Goal: Find specific page/section: Find specific page/section

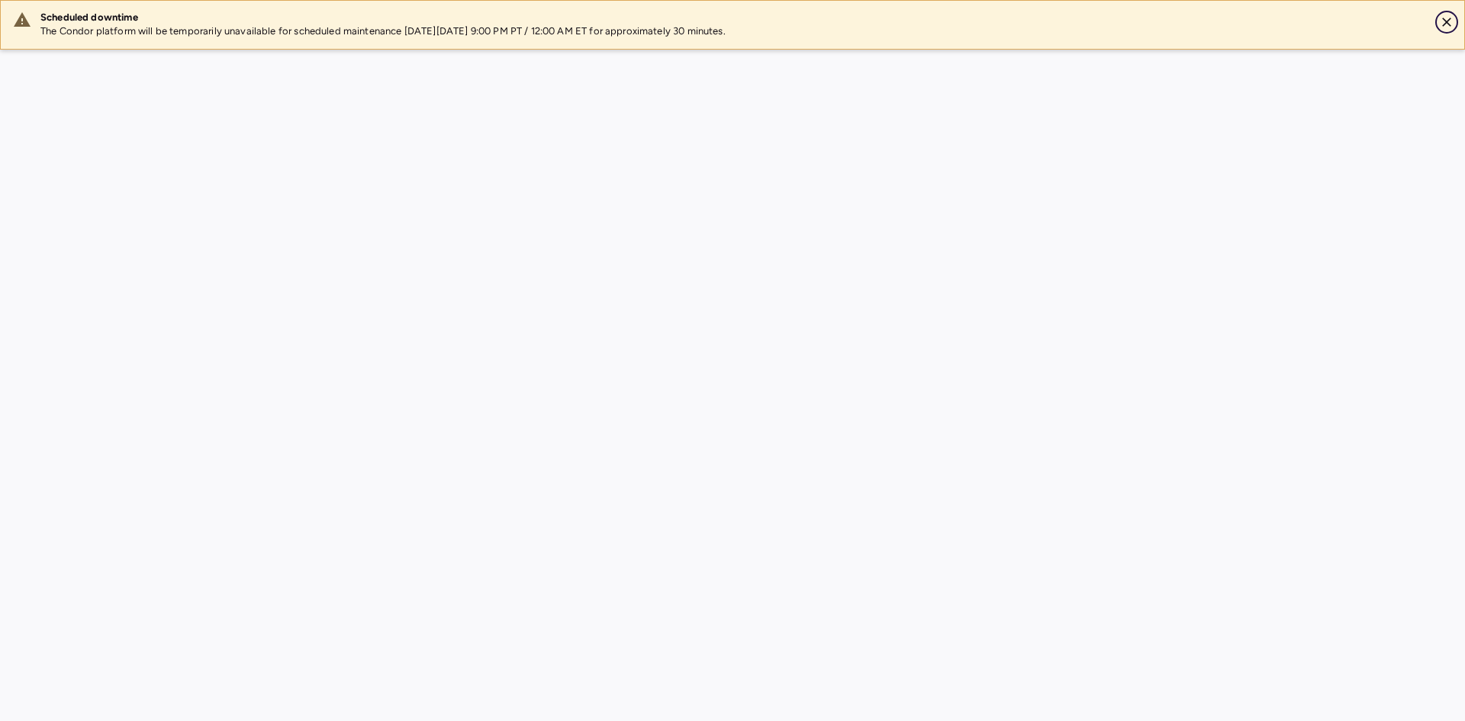
click at [1449, 18] on icon "Close" at bounding box center [1446, 22] width 15 height 15
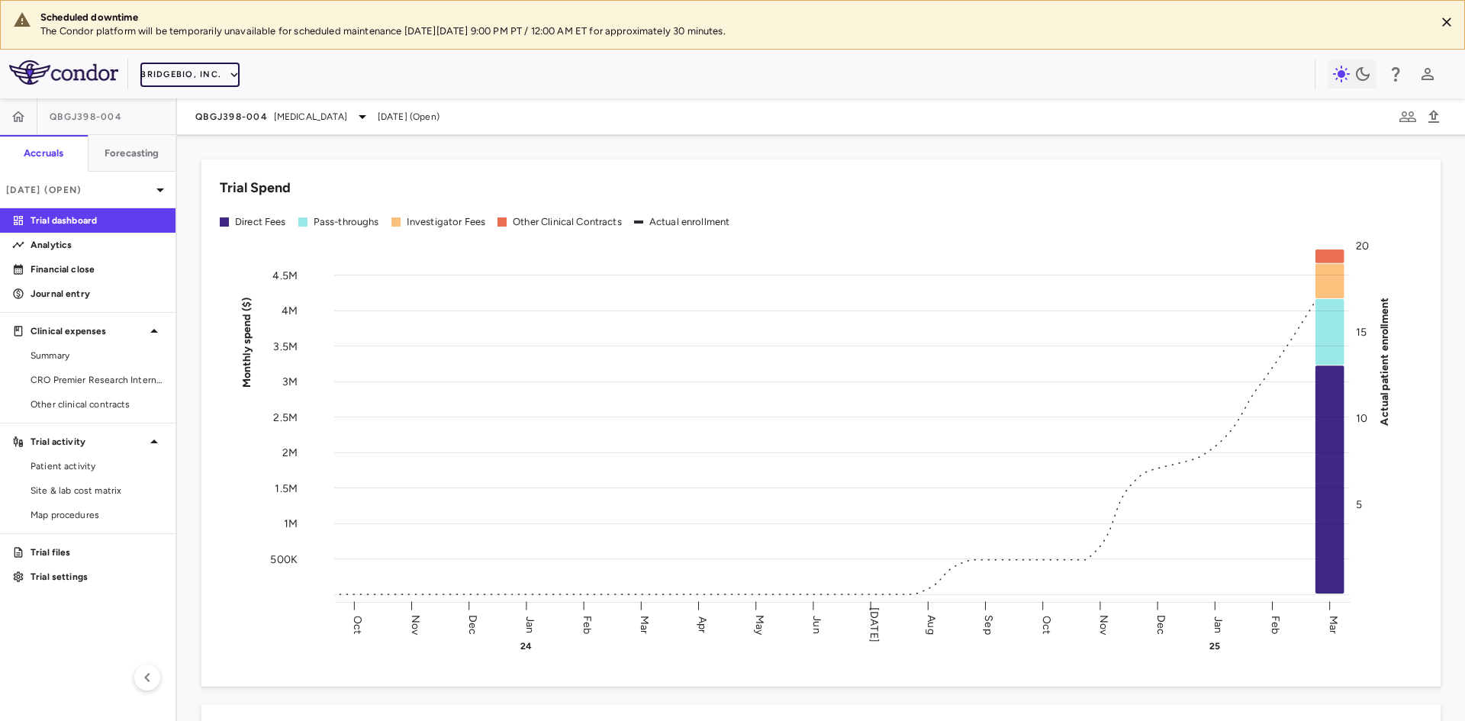
click at [221, 76] on button "BridgeBio, Inc." at bounding box center [189, 75] width 99 height 24
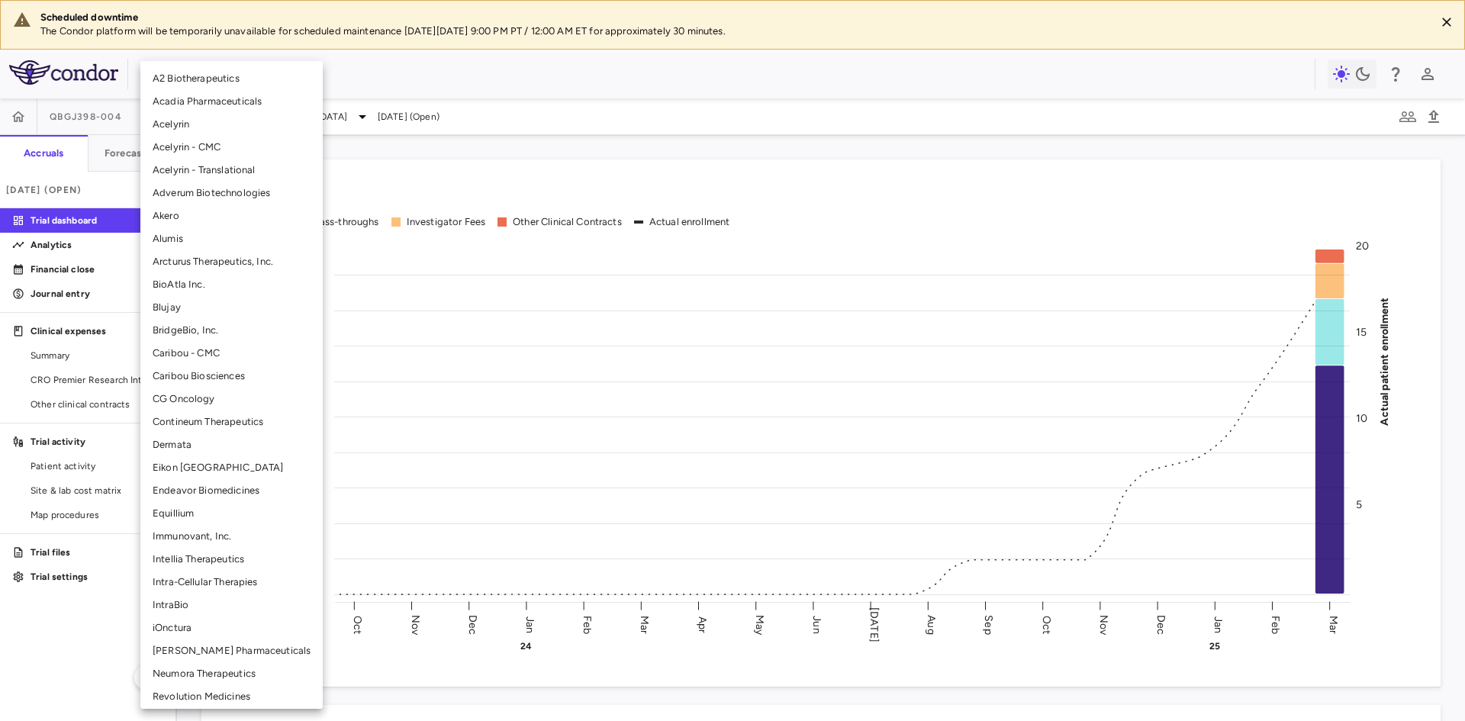
click at [208, 649] on li "Madrigal Pharmaceuticals" at bounding box center [231, 651] width 182 height 23
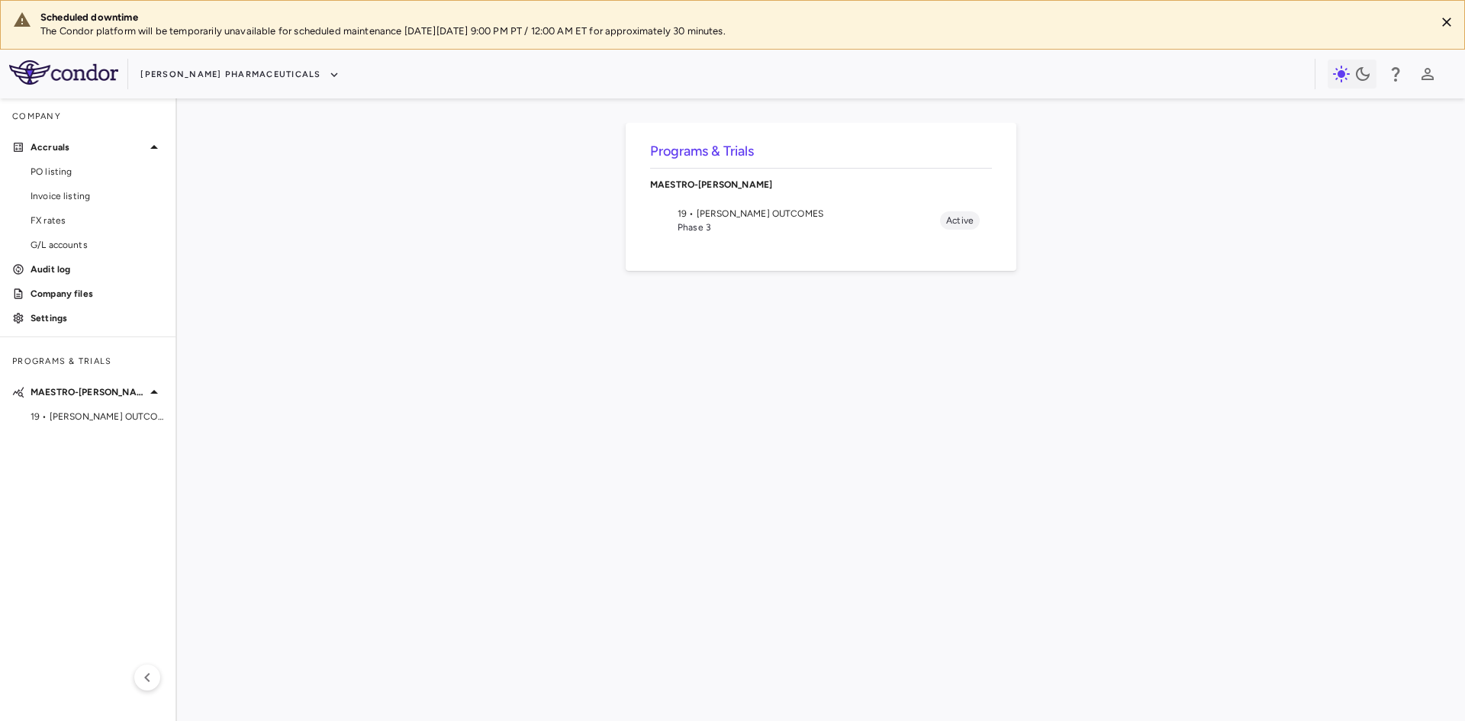
click at [724, 206] on li "19 • NASH OUTCOMES Phase 3 Active" at bounding box center [821, 221] width 342 height 40
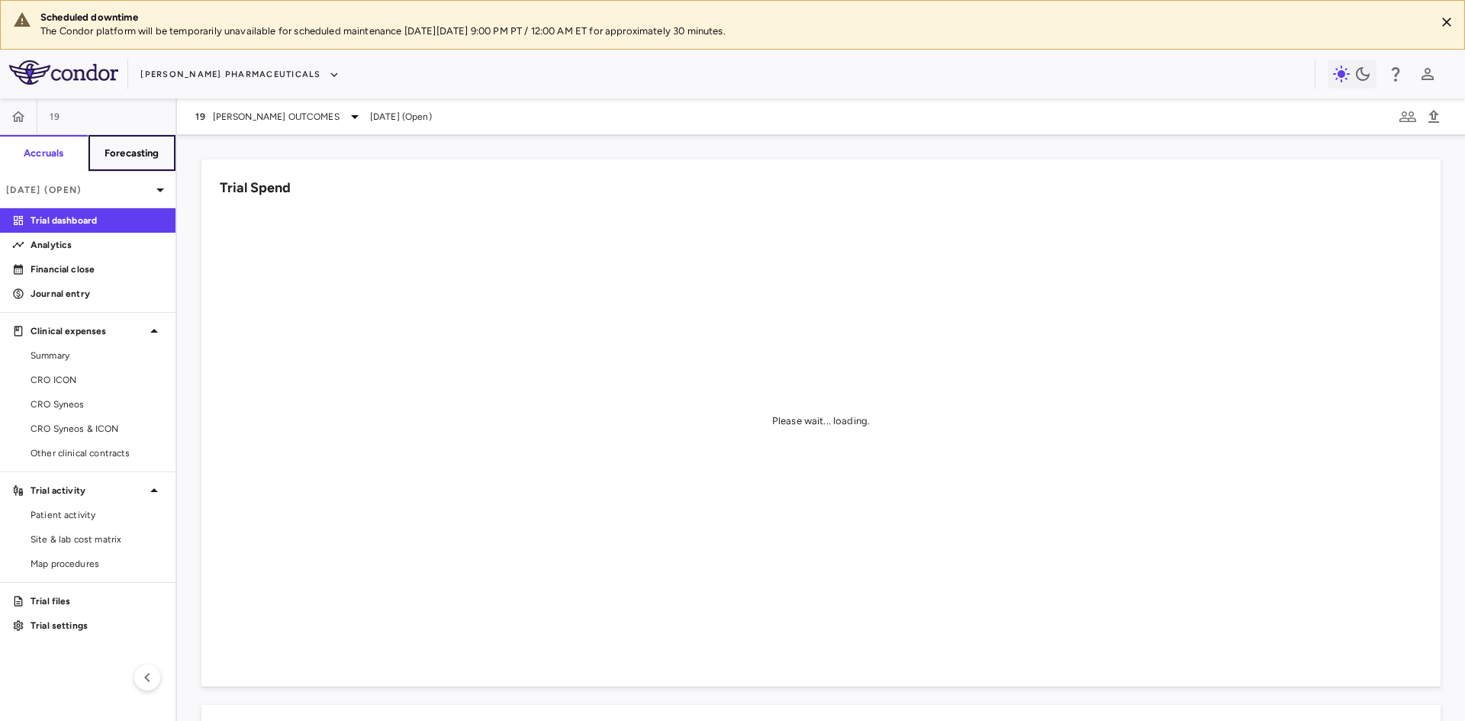
click at [134, 164] on button "Forecasting" at bounding box center [132, 153] width 89 height 37
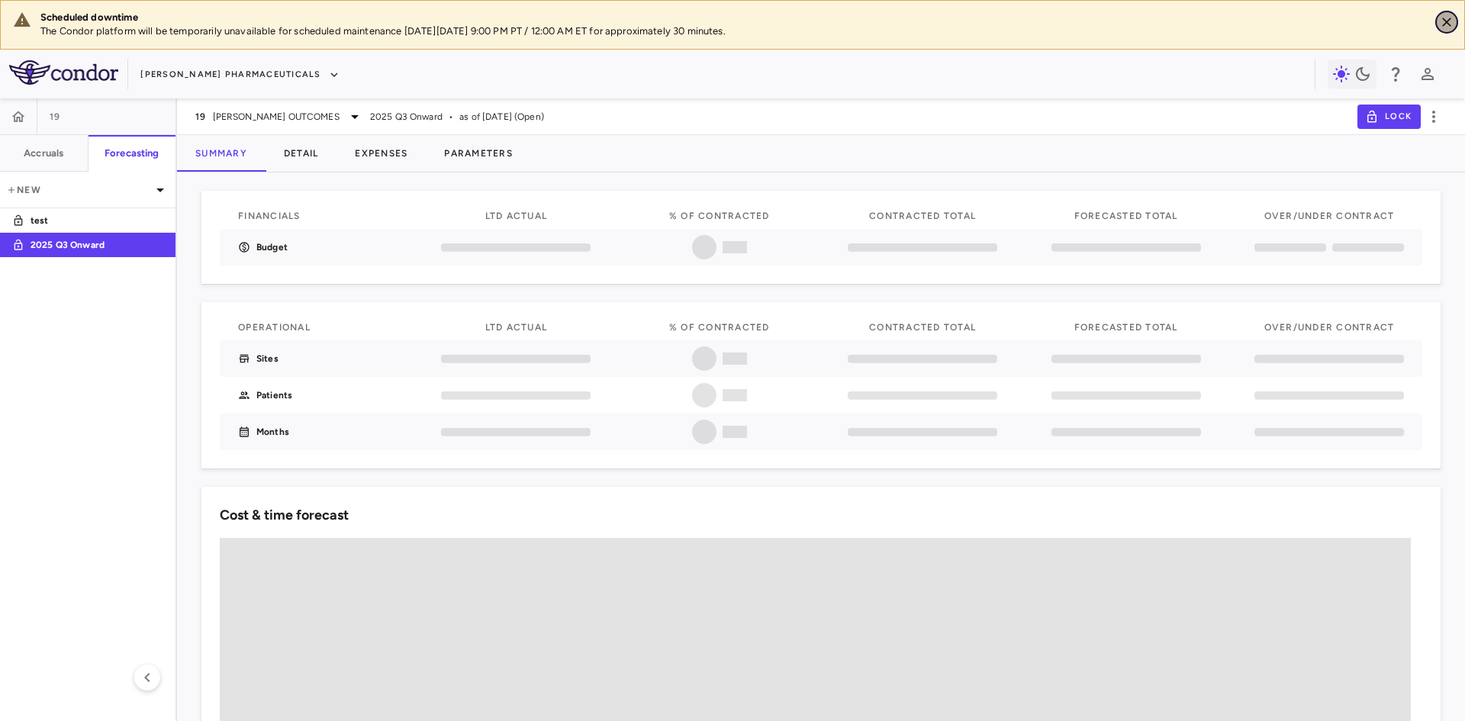
click at [1449, 20] on icon "Close" at bounding box center [1447, 22] width 9 height 9
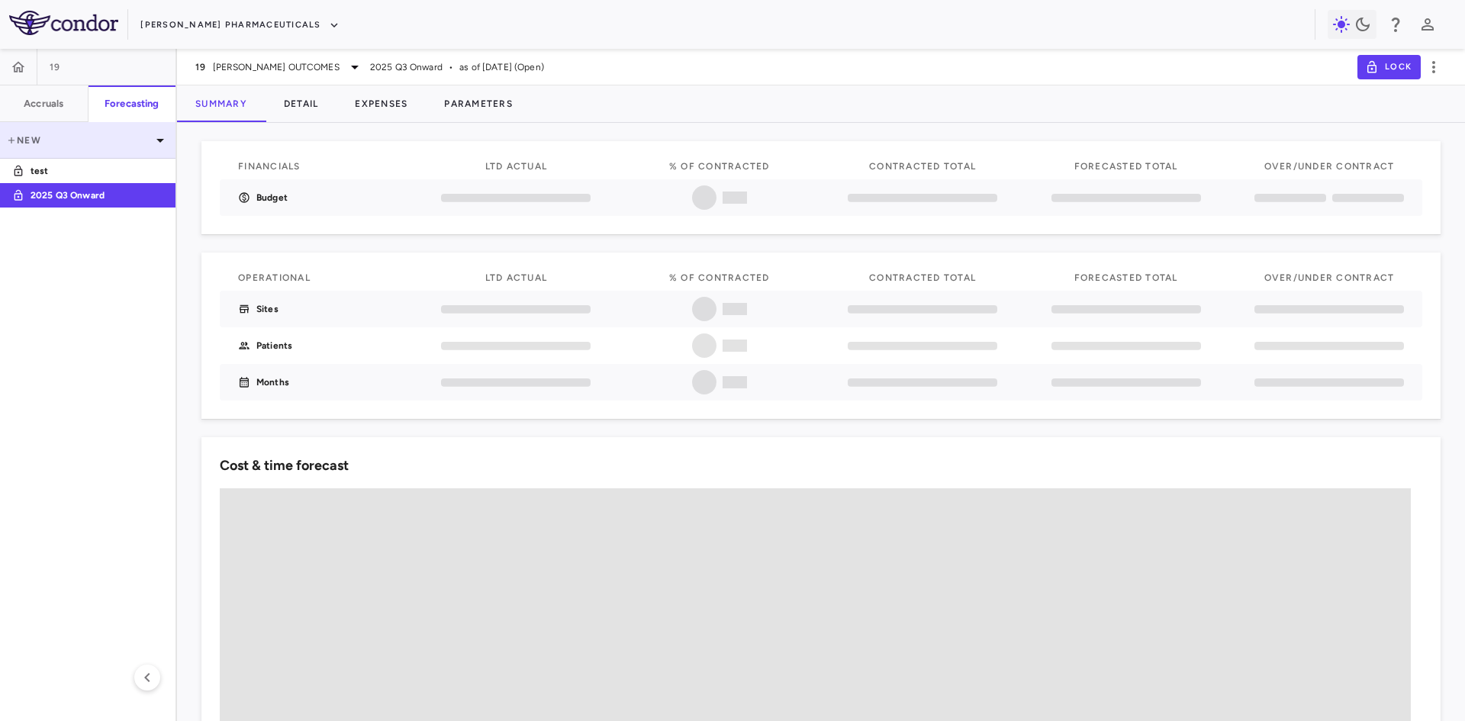
click at [83, 140] on p "New" at bounding box center [78, 141] width 145 height 14
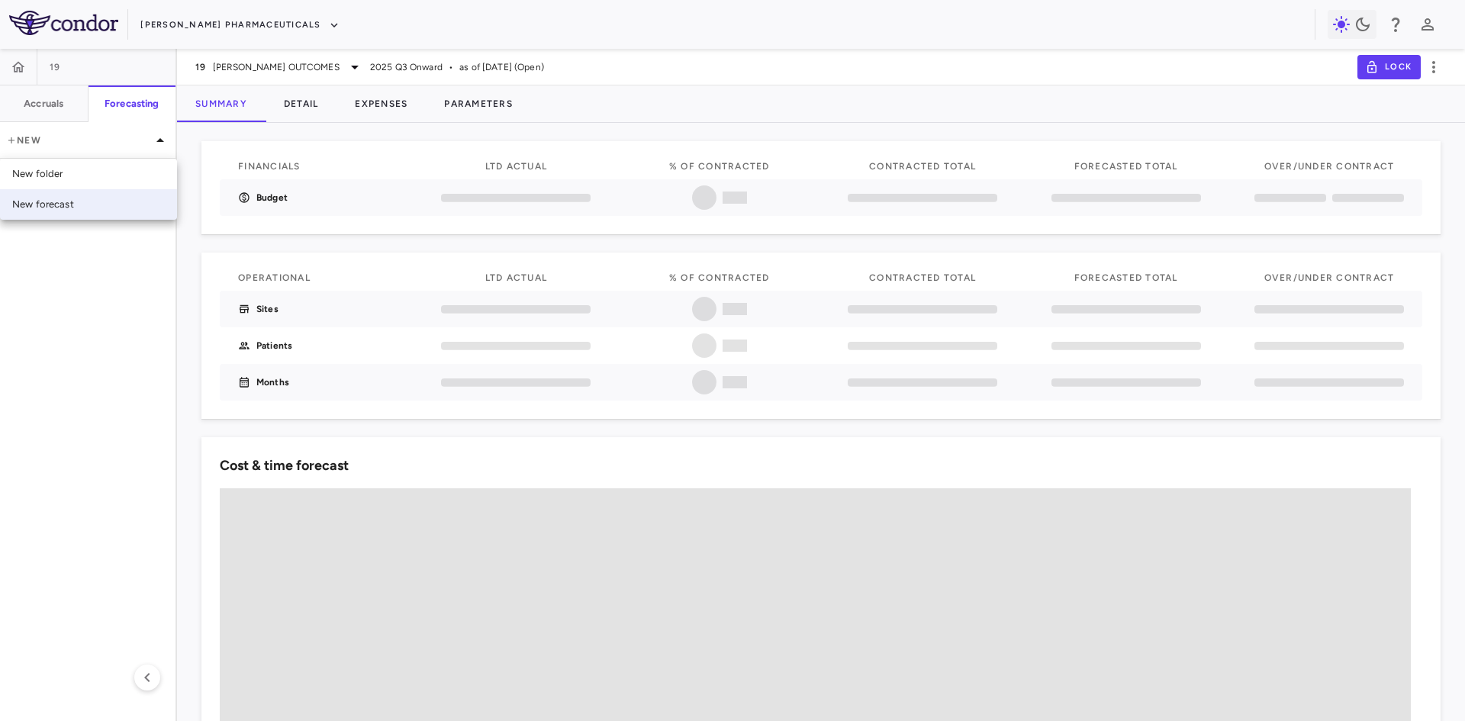
click at [59, 206] on div "New forecast" at bounding box center [43, 205] width 62 height 14
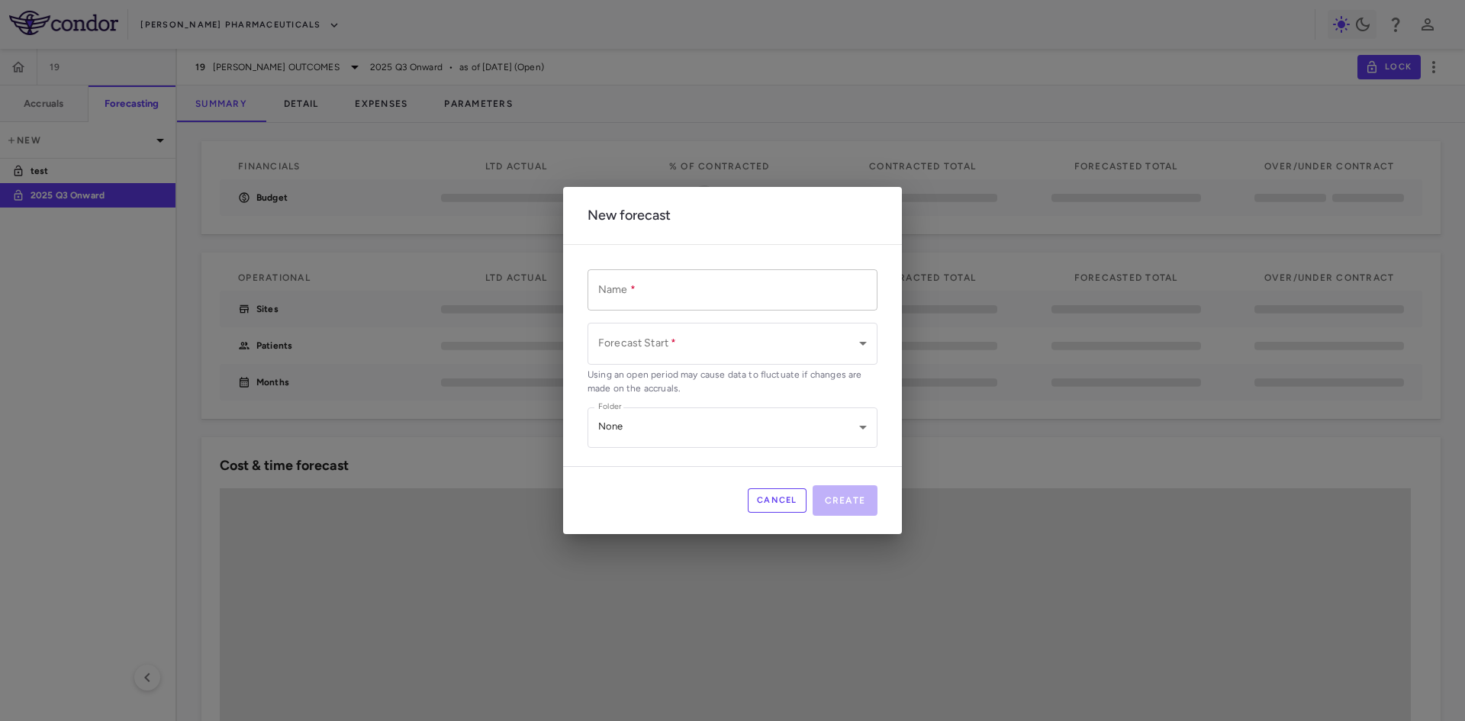
click at [675, 289] on input "Name   *" at bounding box center [733, 289] width 290 height 40
type input "**********"
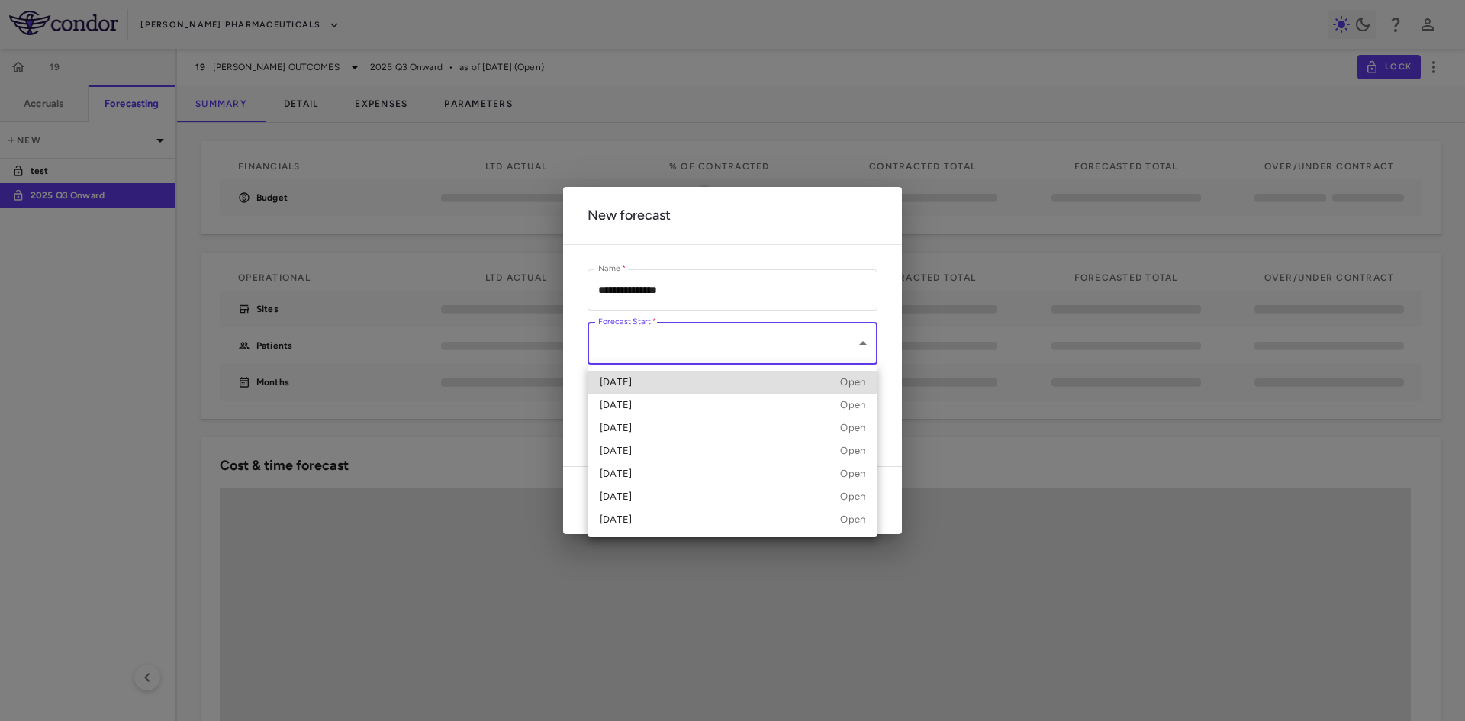
click at [727, 354] on body "**********" at bounding box center [732, 360] width 1465 height 721
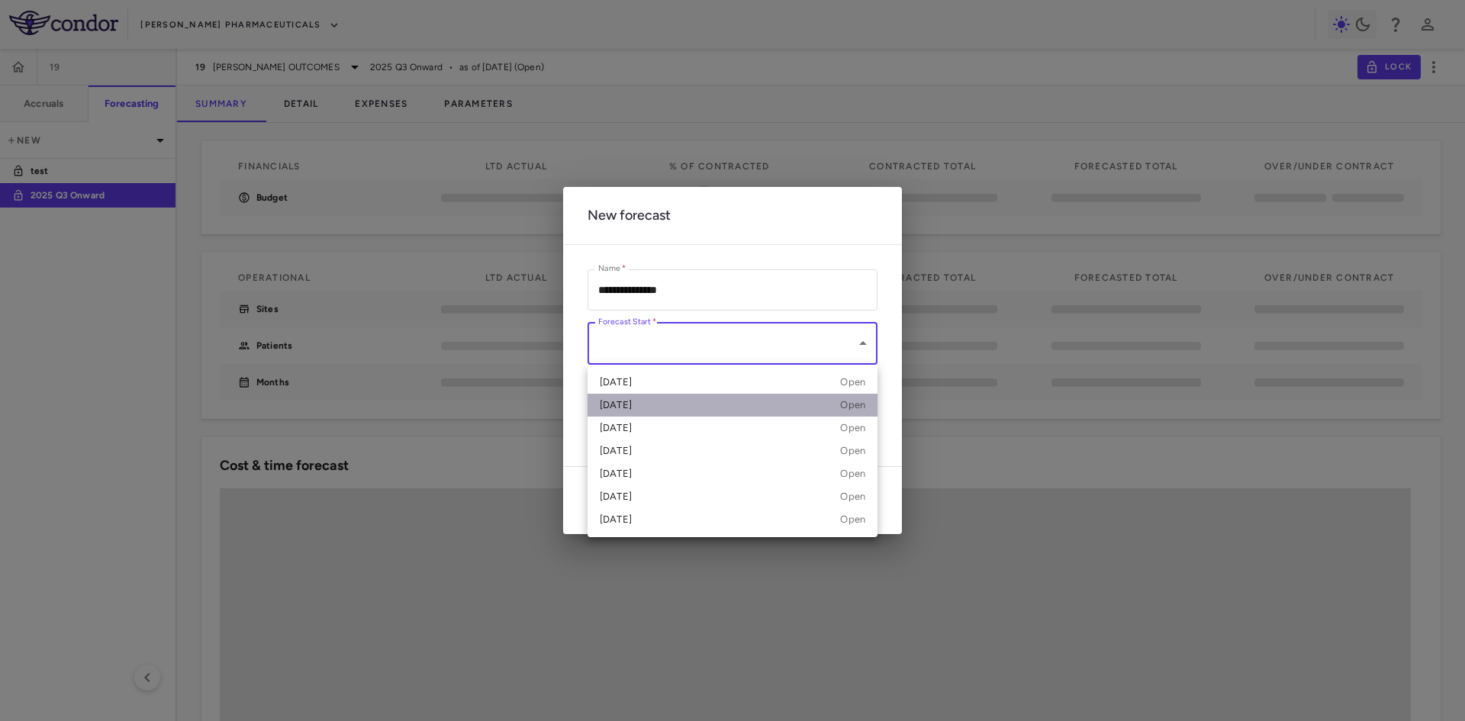
click at [630, 403] on div "Jun 2025" at bounding box center [616, 405] width 32 height 14
type input "**********"
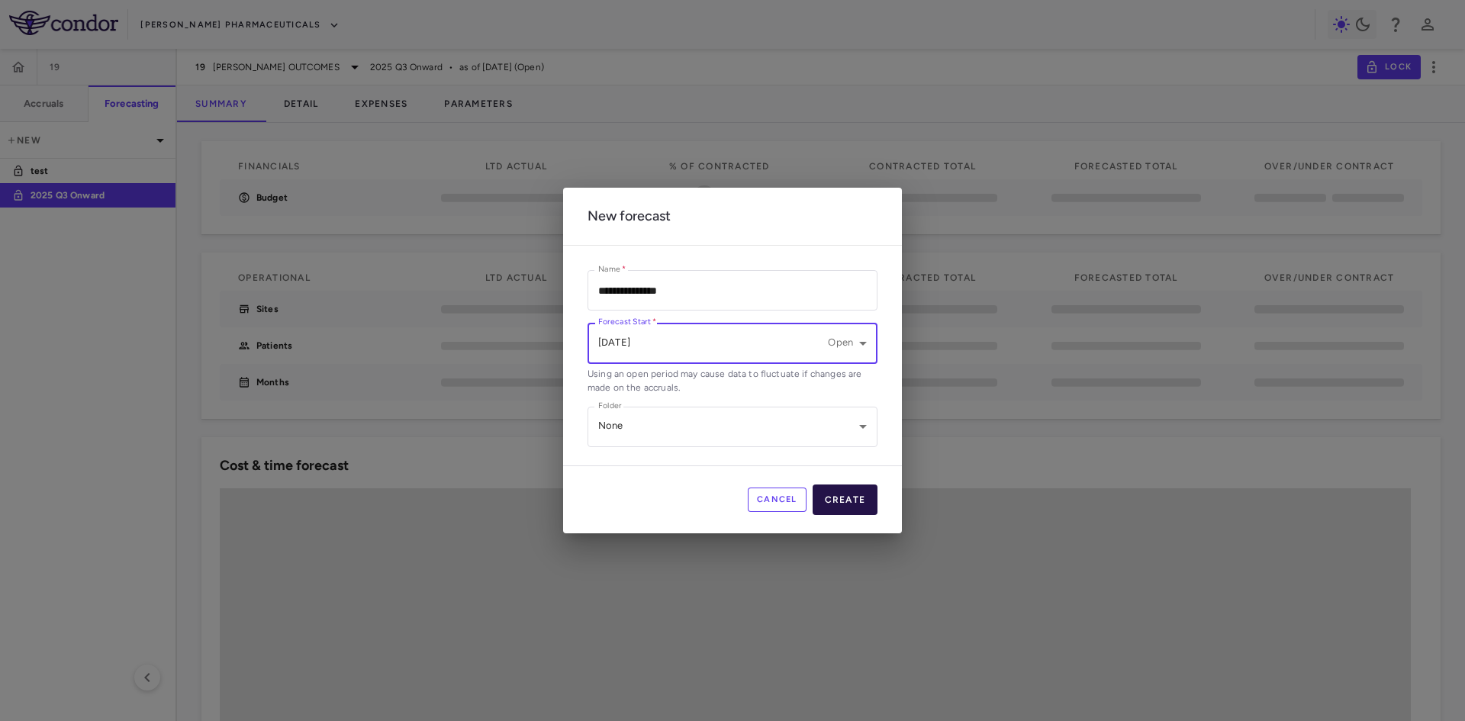
click at [860, 502] on button "Create" at bounding box center [846, 500] width 66 height 31
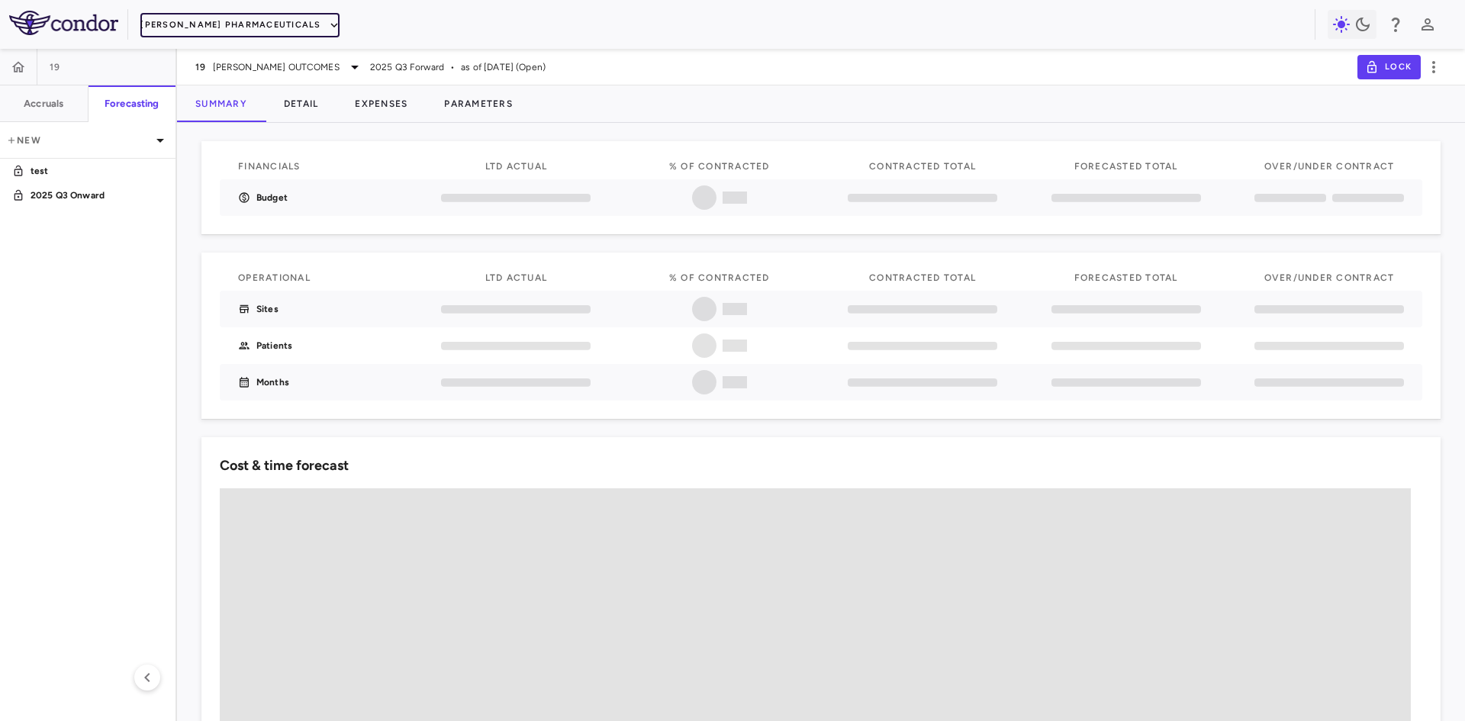
click at [194, 31] on button "Madrigal Pharmaceuticals" at bounding box center [239, 25] width 198 height 24
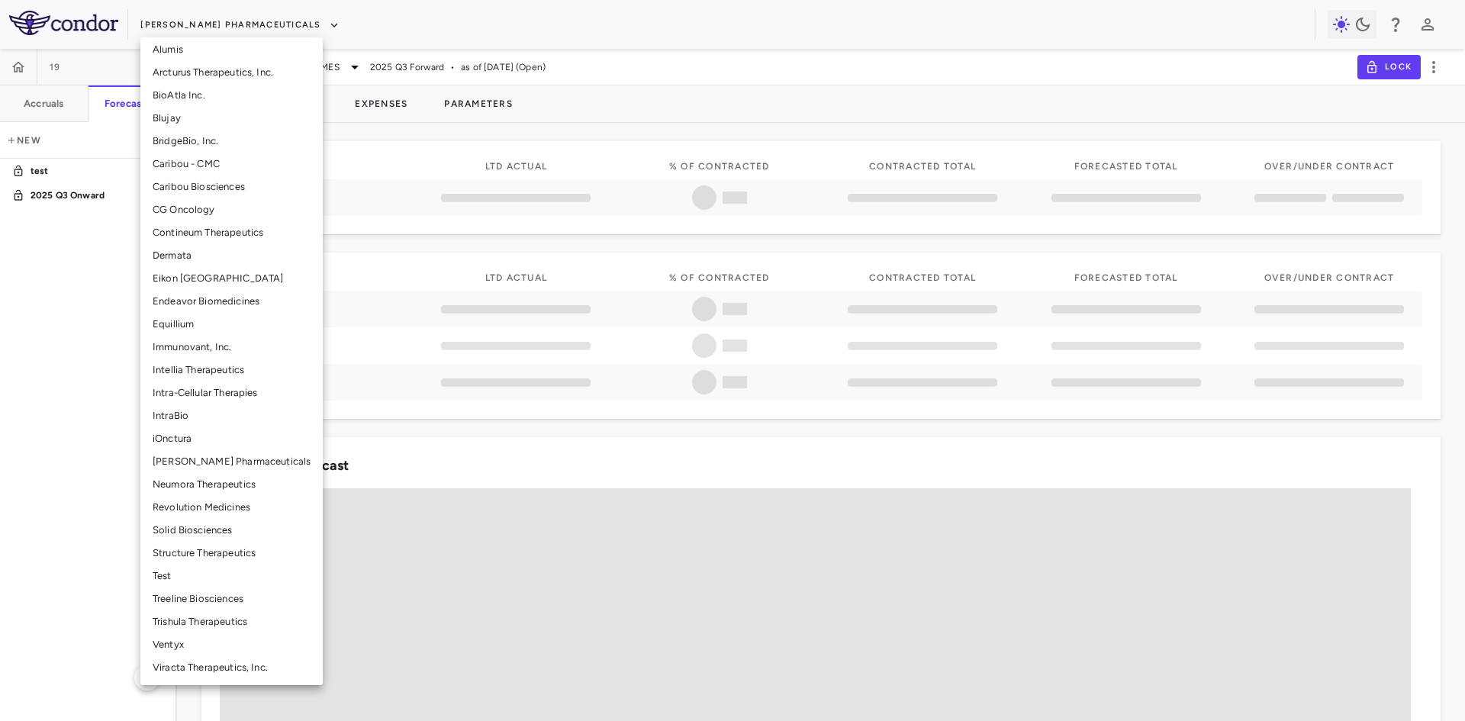
scroll to position [89, 0]
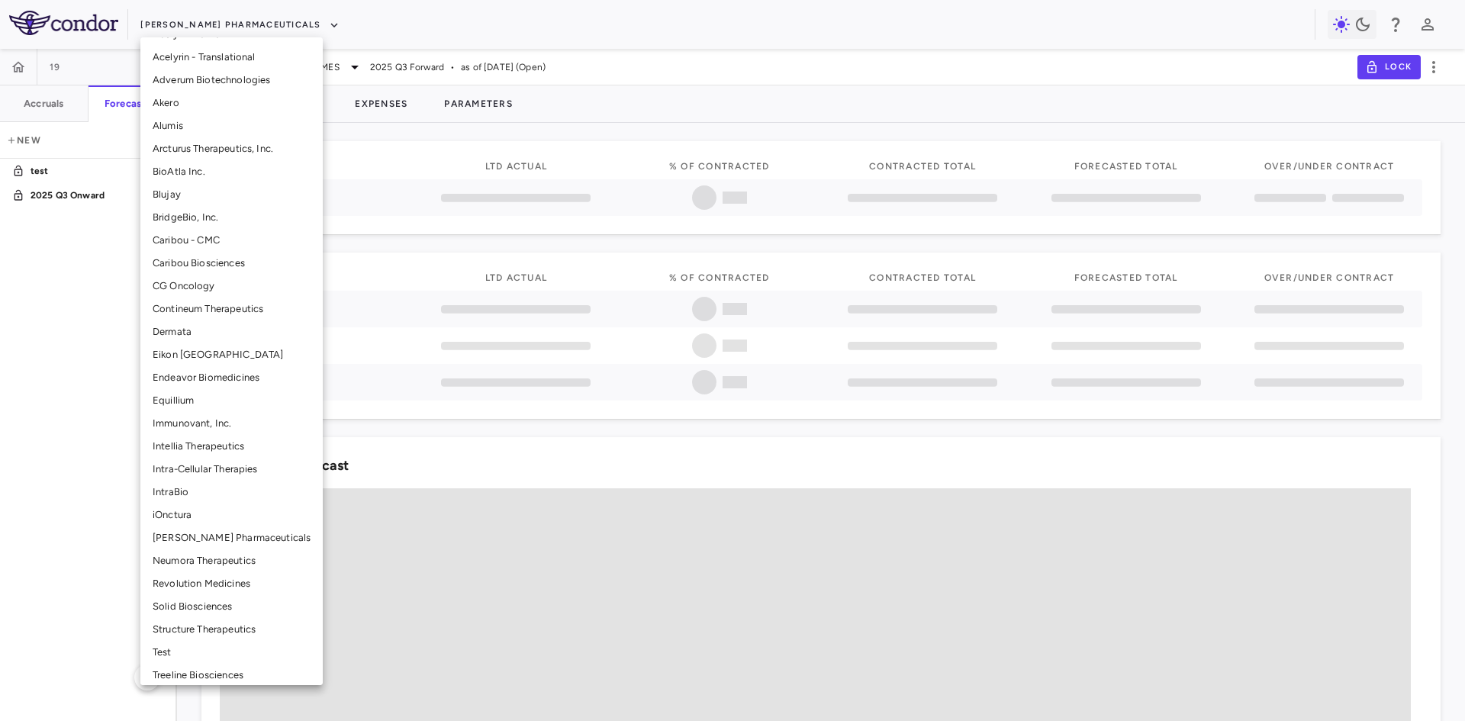
click at [205, 629] on li "Structure Therapeutics" at bounding box center [231, 629] width 182 height 23
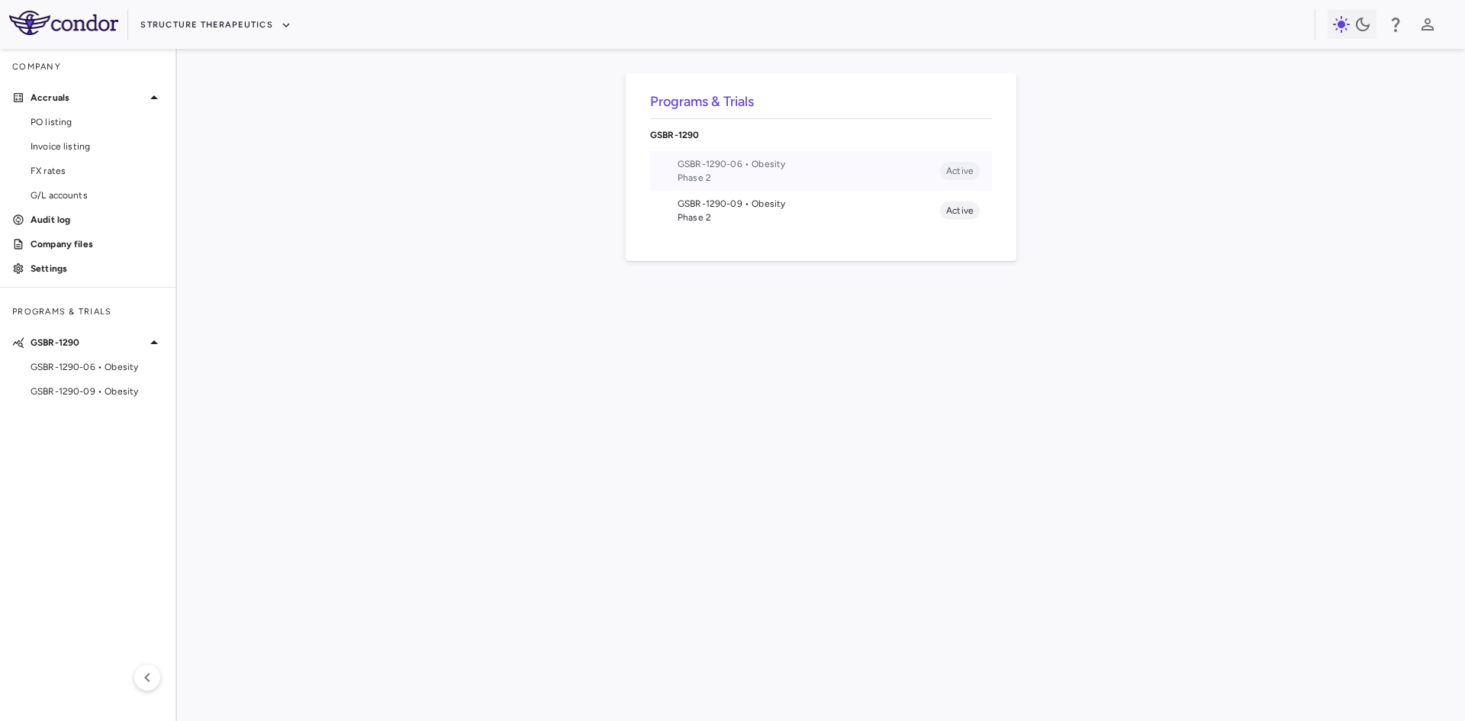
click at [712, 172] on span "Phase 2" at bounding box center [809, 178] width 263 height 14
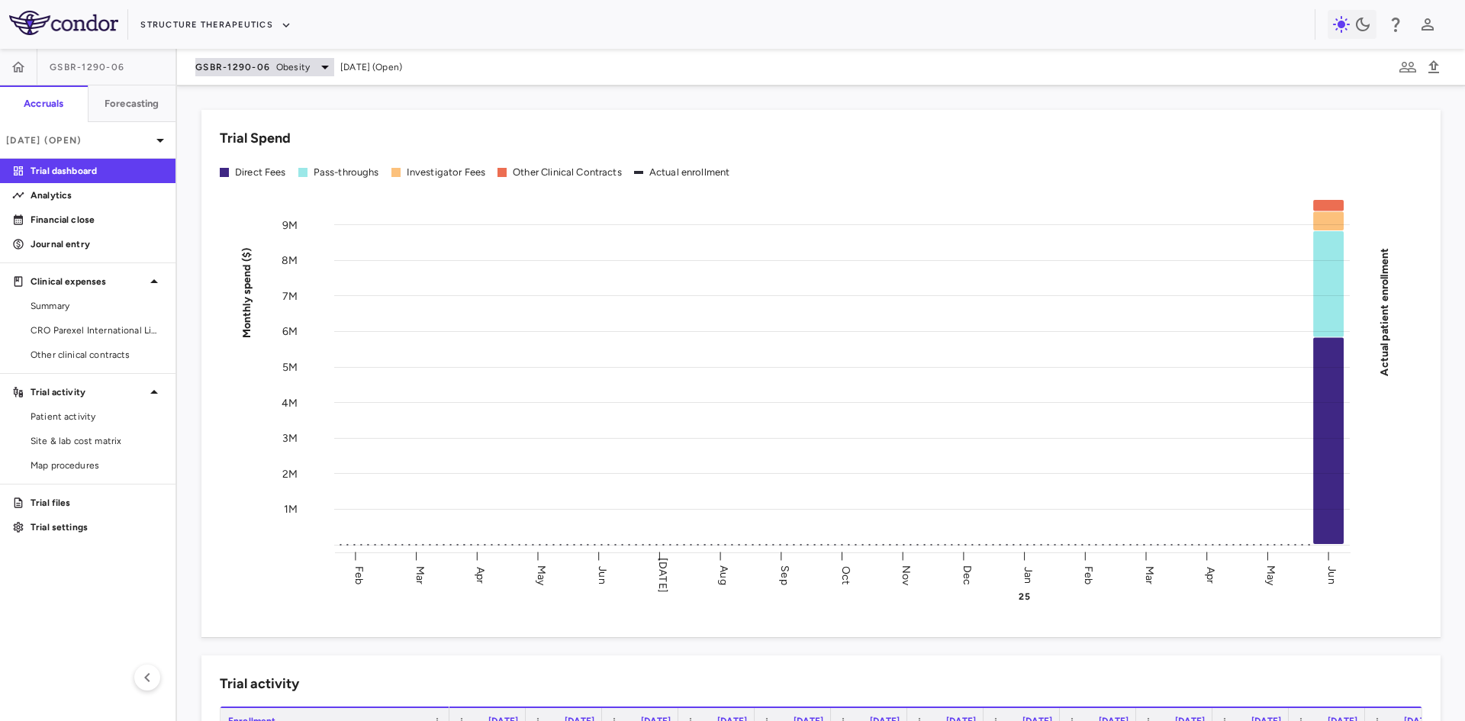
click at [316, 72] on icon at bounding box center [325, 67] width 18 height 18
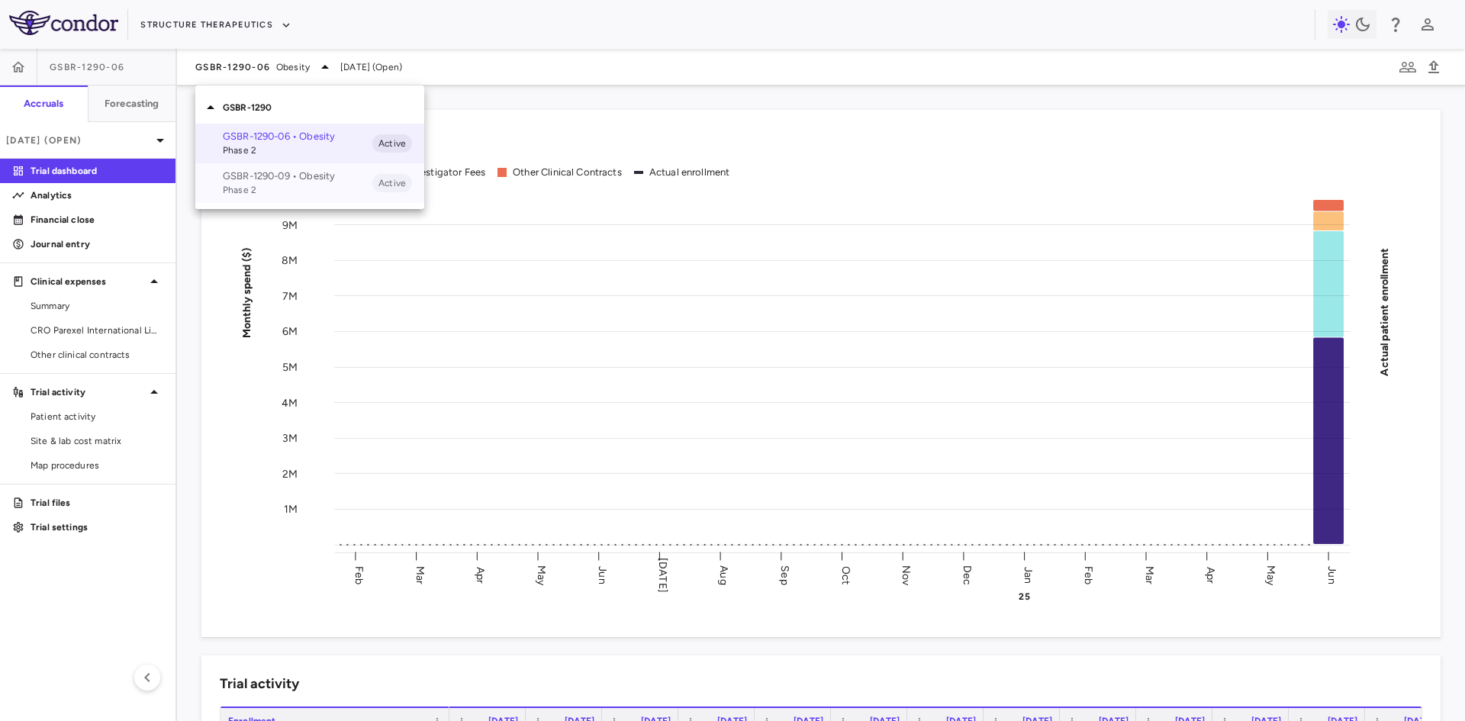
click at [269, 182] on p "GSBR-1290-09 • Obesity" at bounding box center [298, 176] width 150 height 14
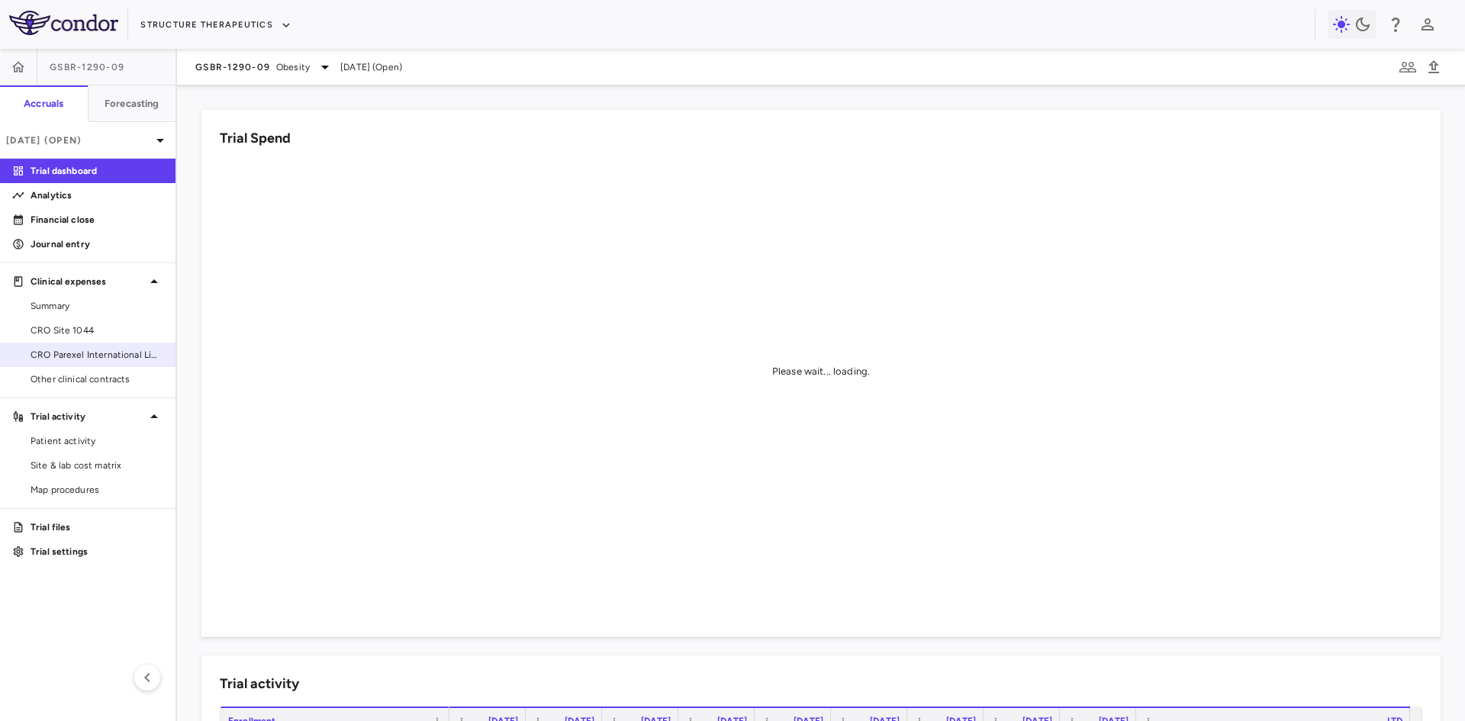
click at [103, 353] on span "CRO Parexel International Limited" at bounding box center [97, 355] width 133 height 14
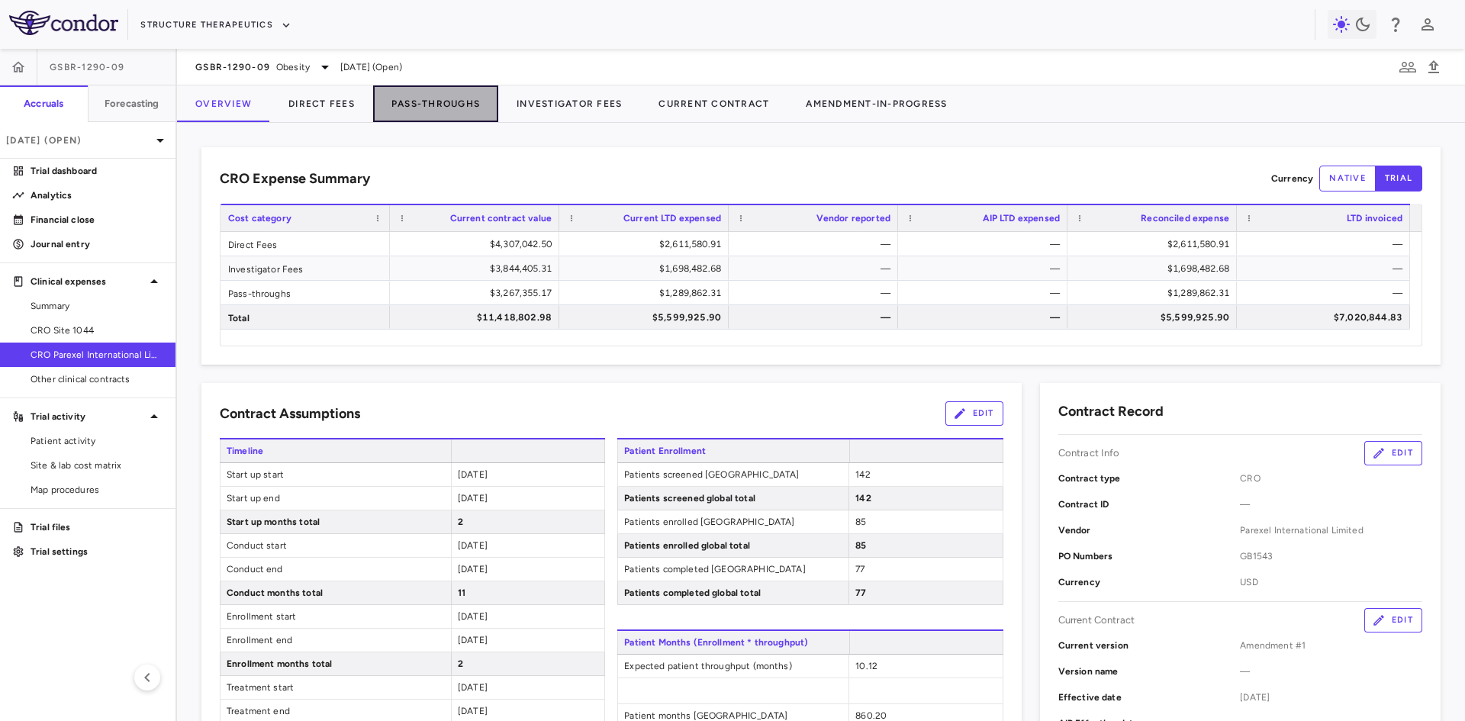
click at [447, 106] on button "Pass-Throughs" at bounding box center [435, 103] width 125 height 37
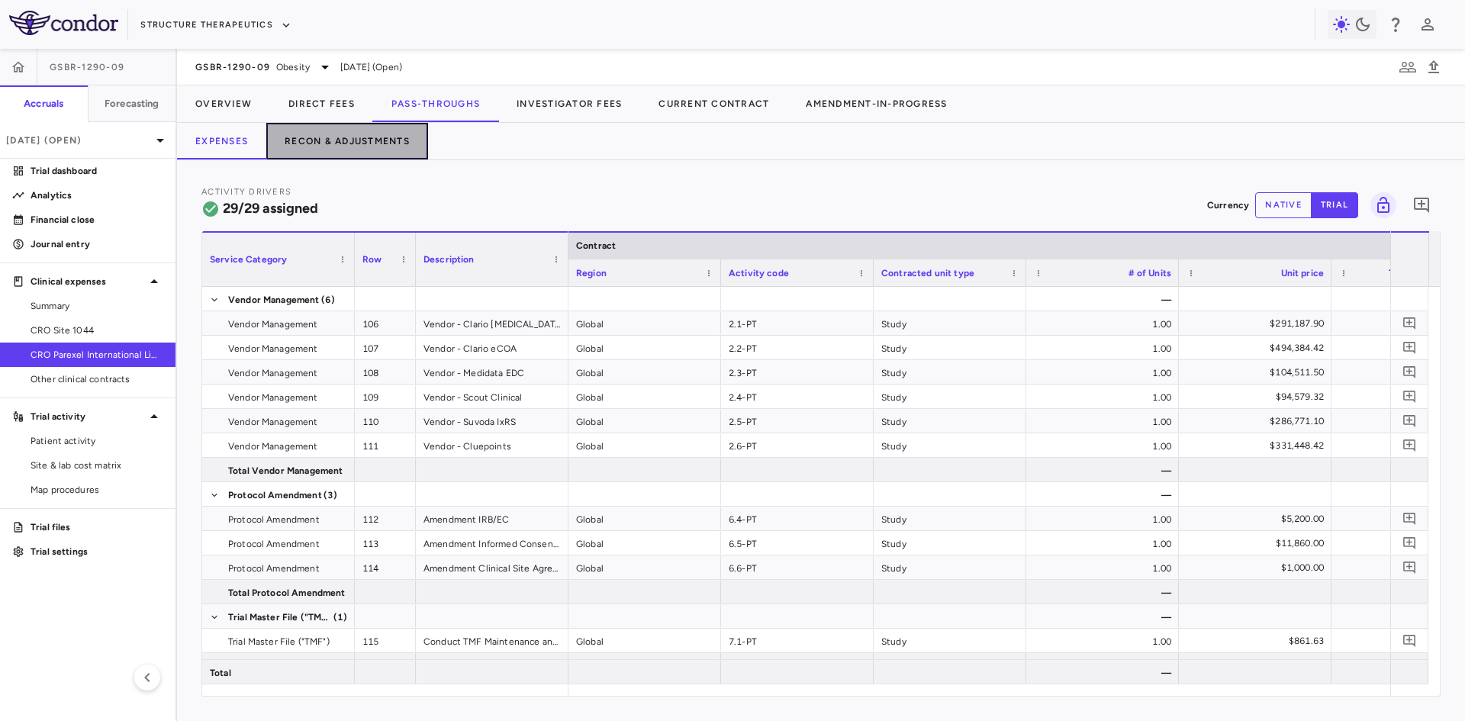
click at [368, 150] on button "Recon & Adjustments" at bounding box center [347, 141] width 162 height 37
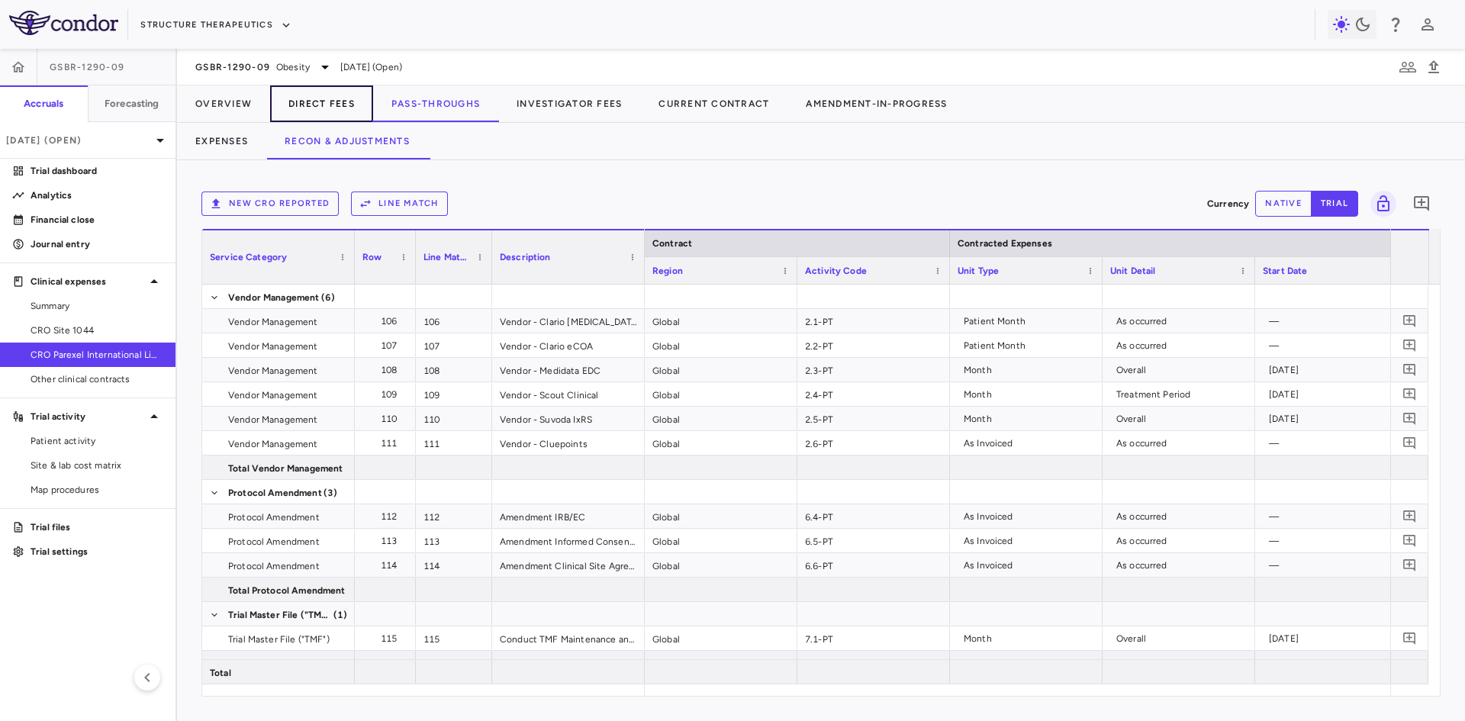
click at [315, 102] on button "Direct Fees" at bounding box center [321, 103] width 103 height 37
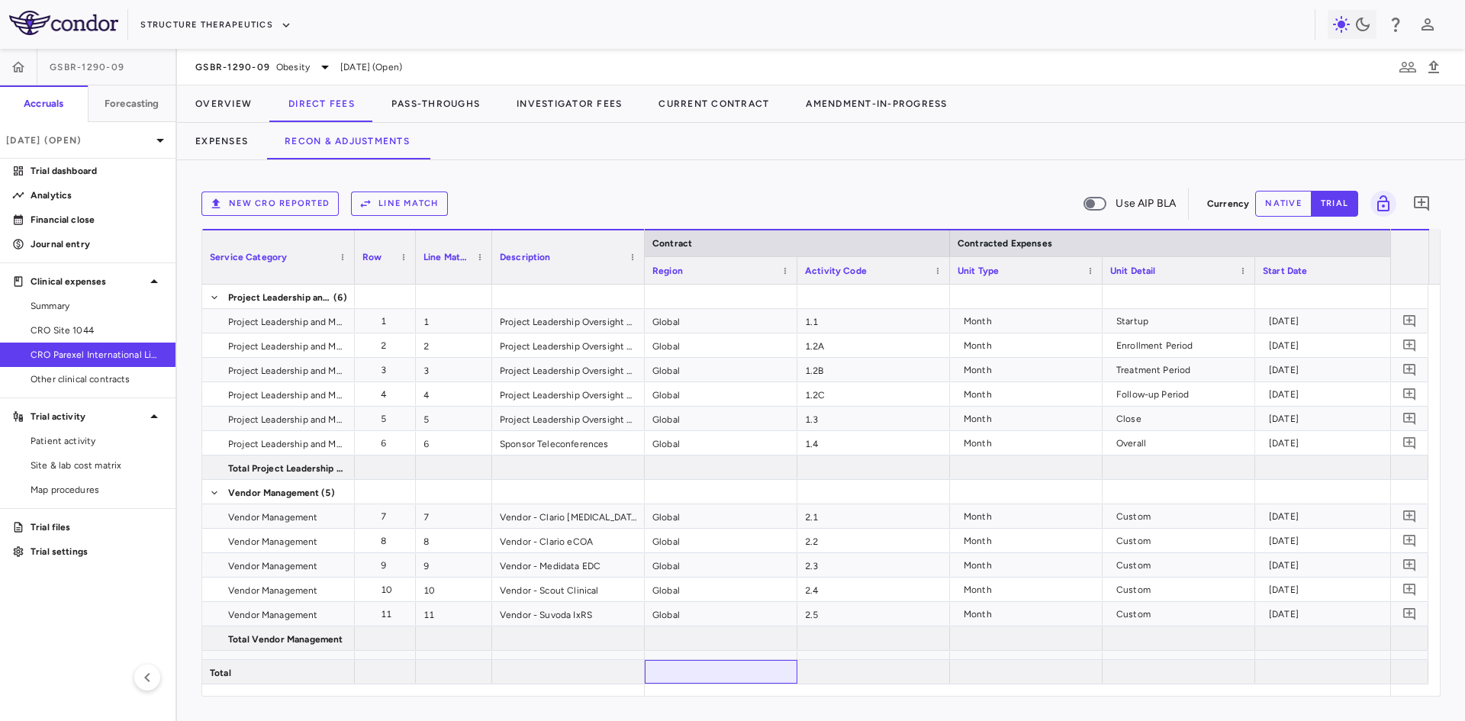
drag, startPoint x: 782, startPoint y: 683, endPoint x: 758, endPoint y: 679, distance: 24.1
click at [132, 143] on p "[DATE] (Open)" at bounding box center [78, 141] width 145 height 14
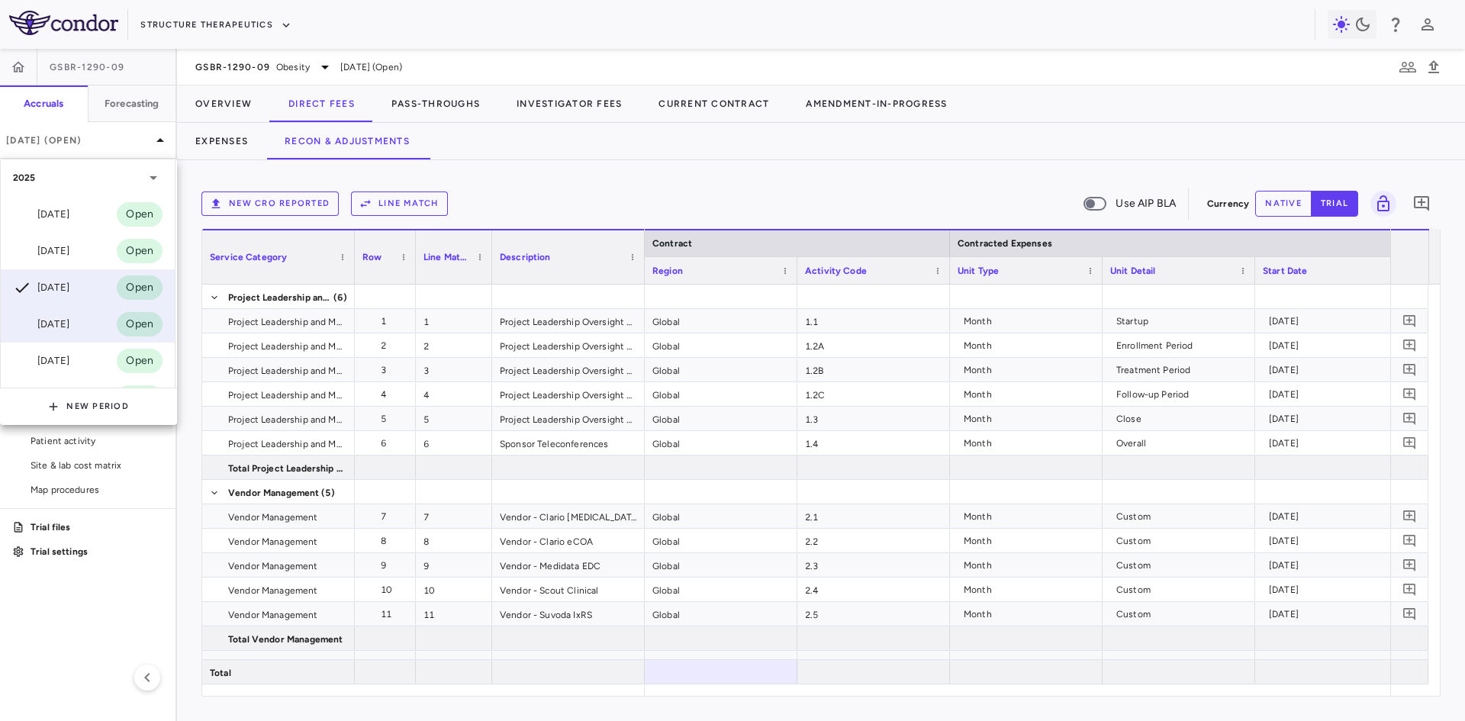
click at [65, 327] on div "[DATE]" at bounding box center [41, 324] width 56 height 18
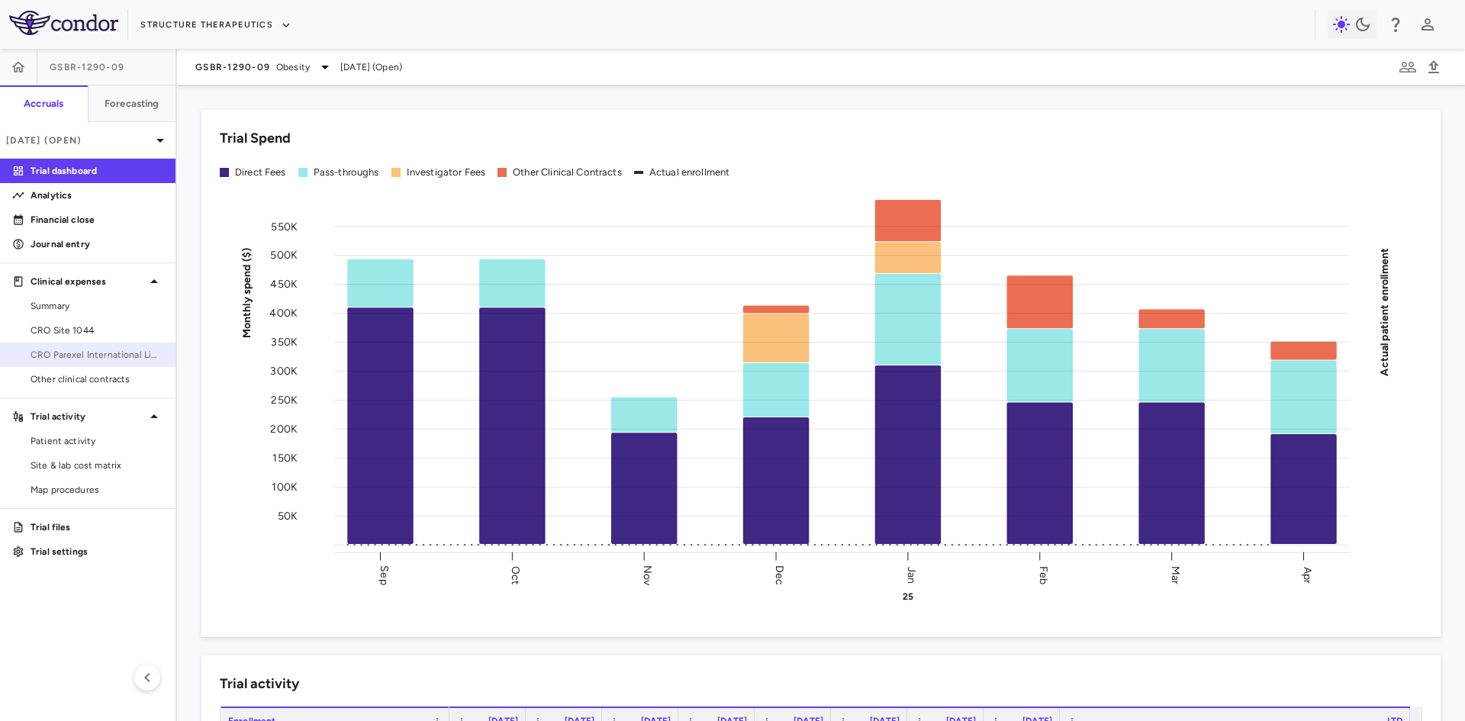
click at [85, 357] on span "CRO Parexel International Limited" at bounding box center [97, 355] width 133 height 14
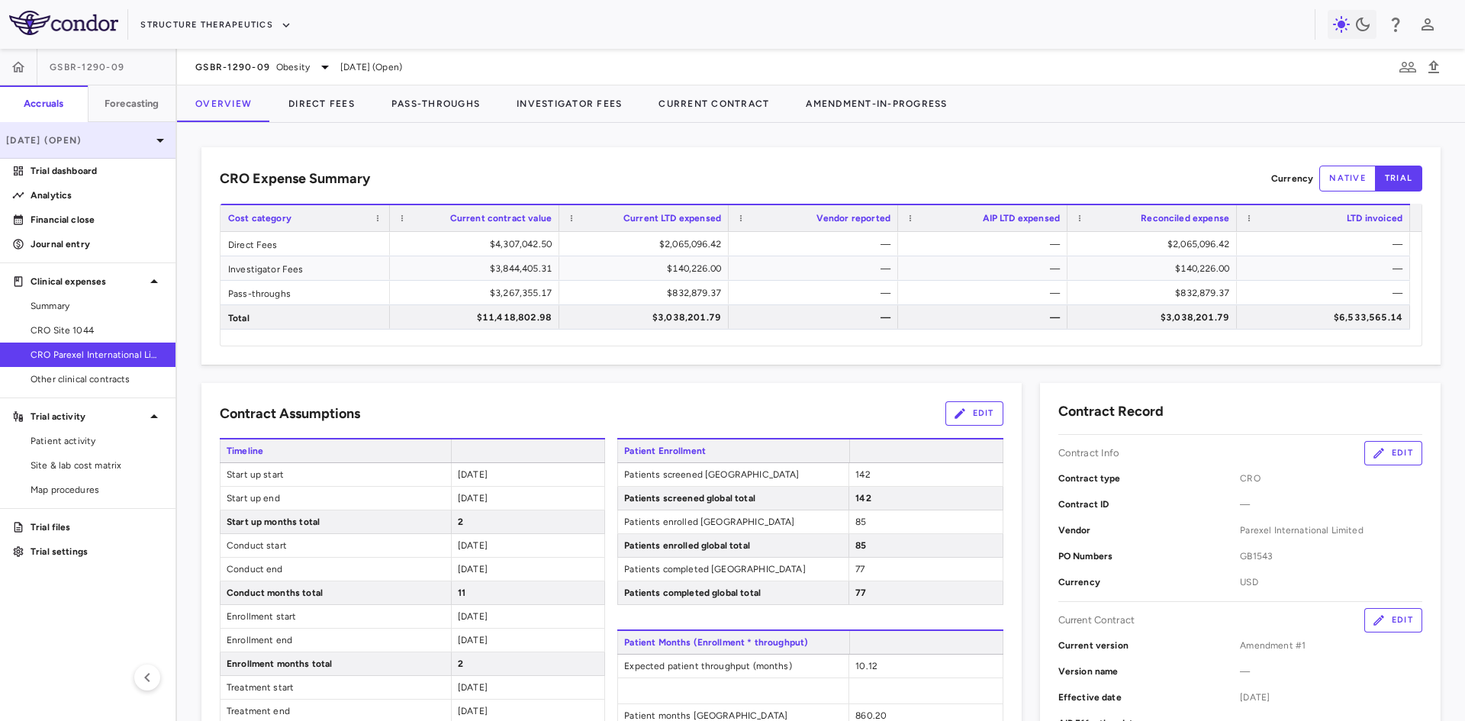
click at [126, 140] on p "Apr 2025 (Open)" at bounding box center [78, 141] width 145 height 14
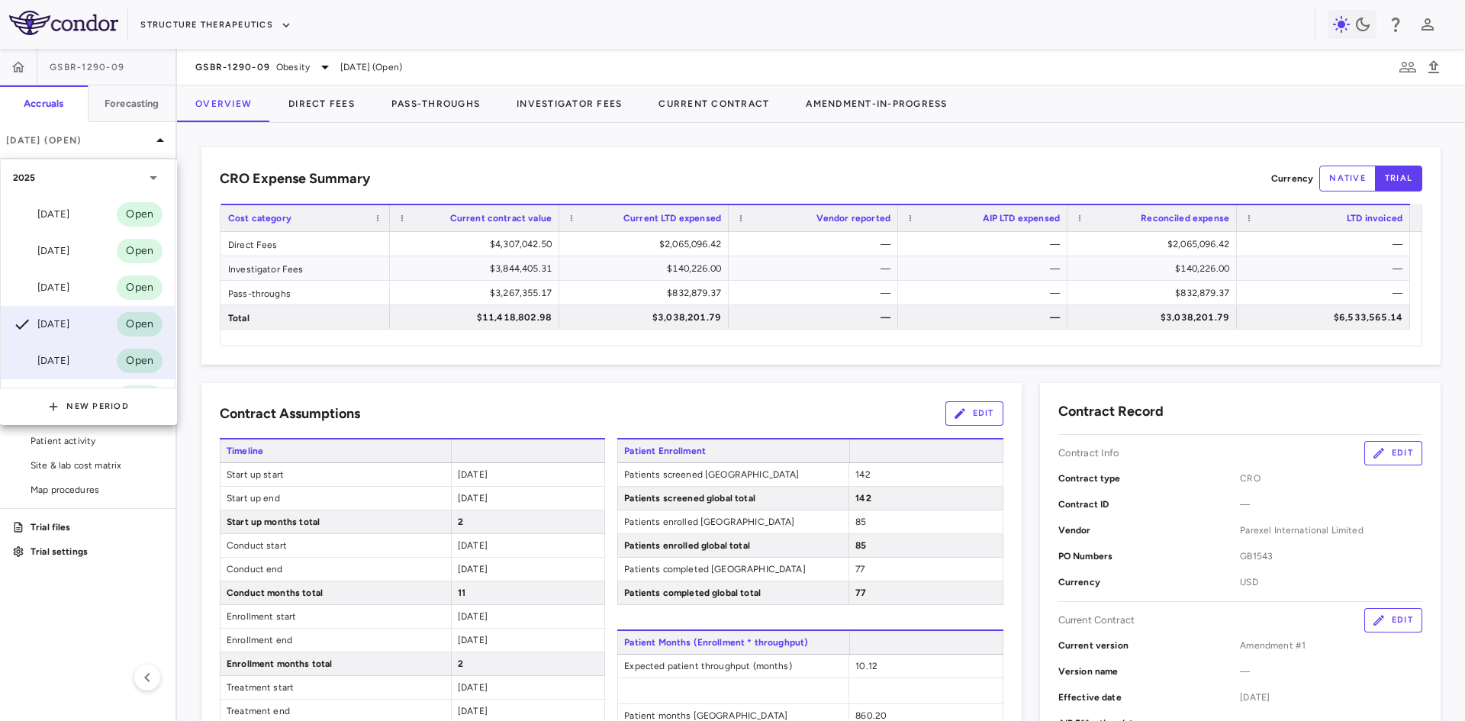
click at [69, 356] on div "[DATE]" at bounding box center [41, 361] width 56 height 18
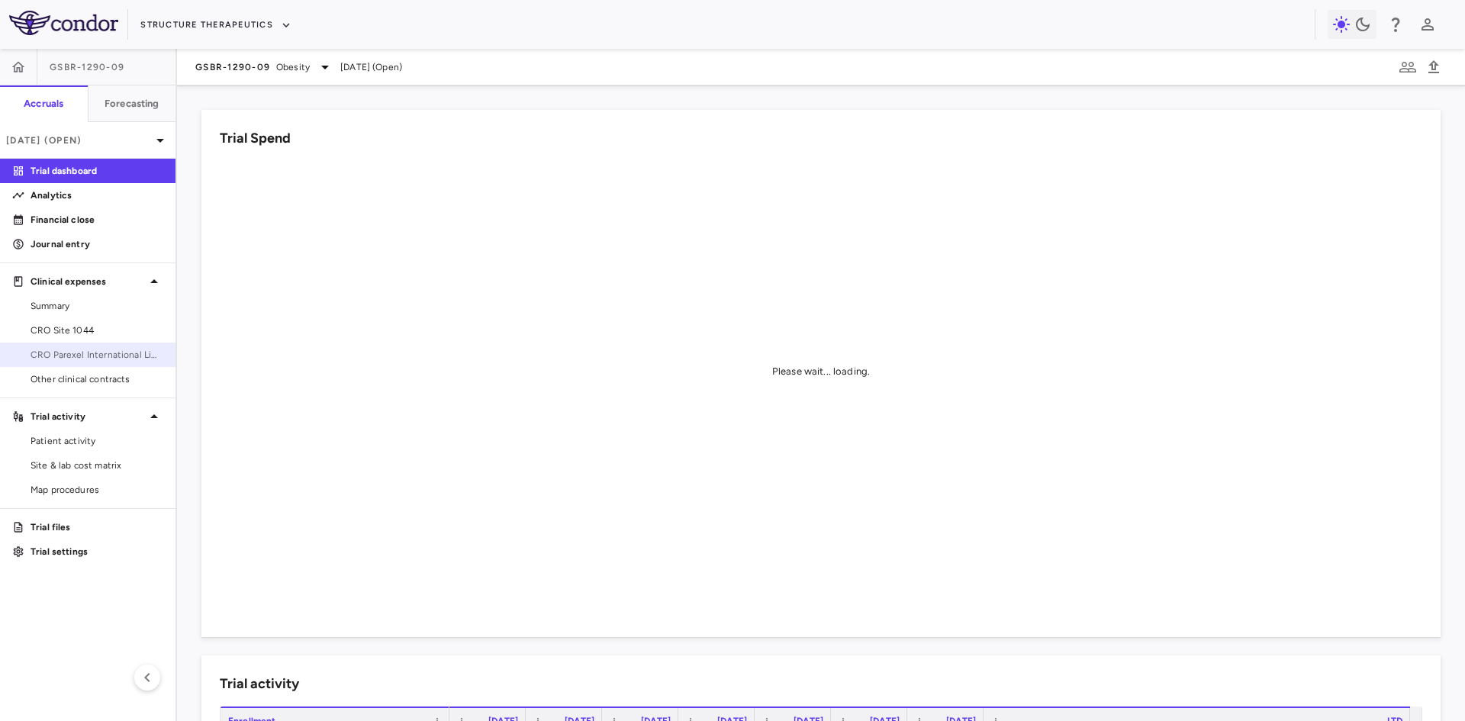
click at [114, 354] on span "CRO Parexel International Limited" at bounding box center [97, 355] width 133 height 14
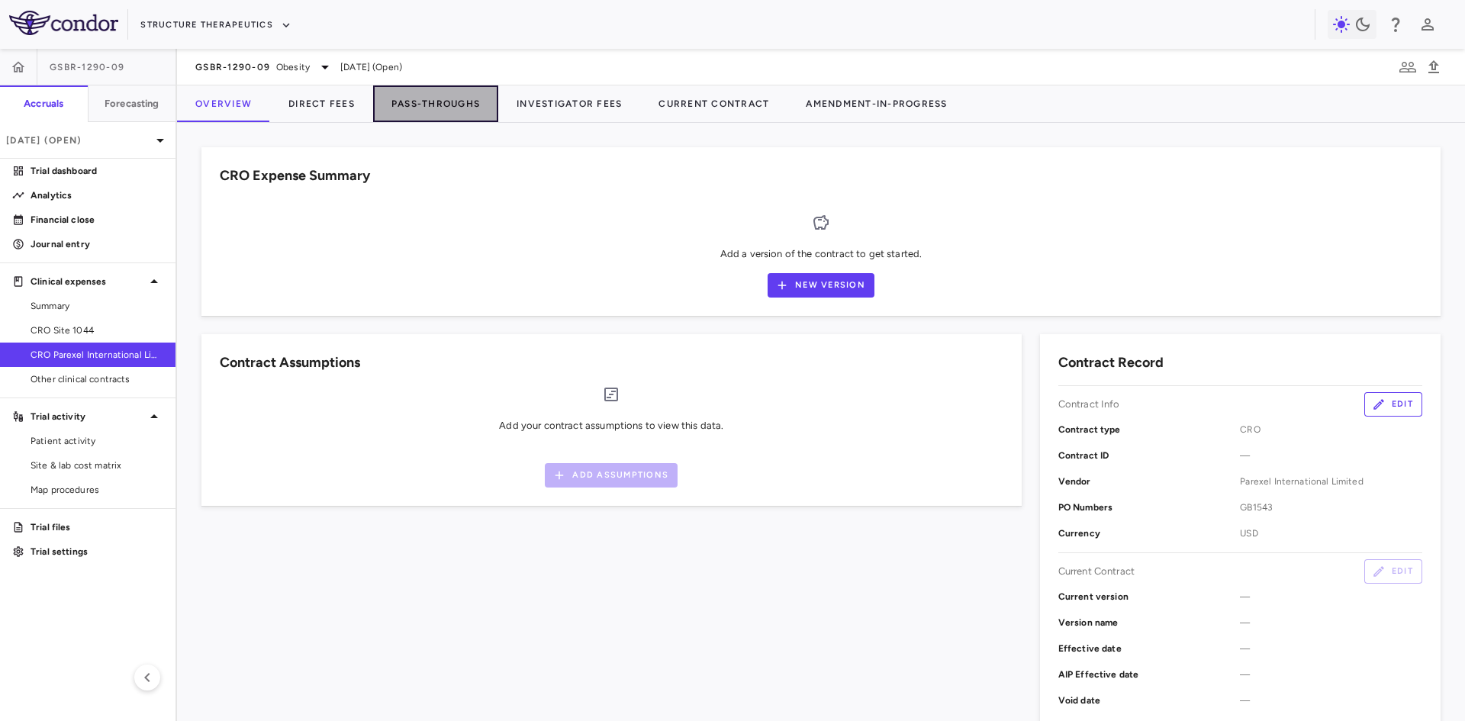
click at [466, 106] on button "Pass-Throughs" at bounding box center [435, 103] width 125 height 37
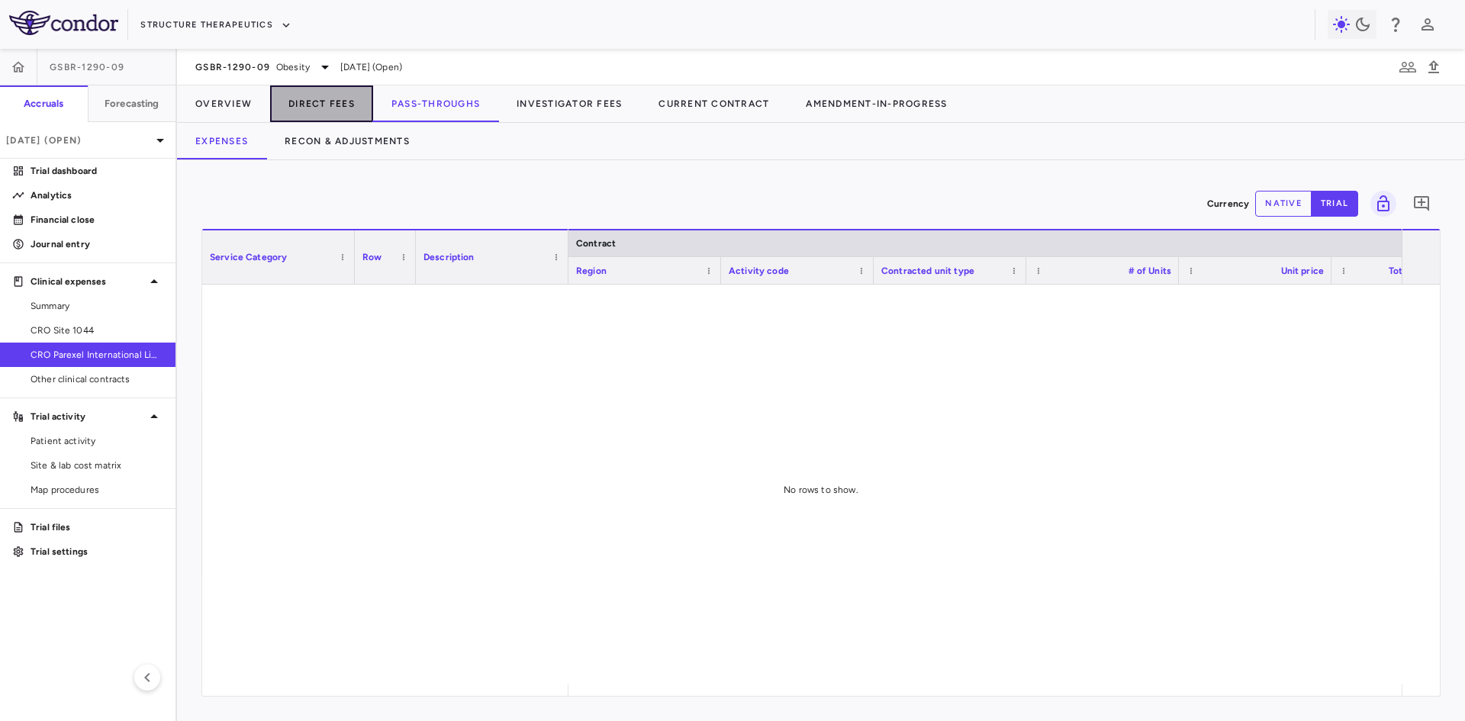
click at [322, 100] on button "Direct Fees" at bounding box center [321, 103] width 103 height 37
click at [105, 359] on span "CRO Parexel International Limited" at bounding box center [97, 355] width 133 height 14
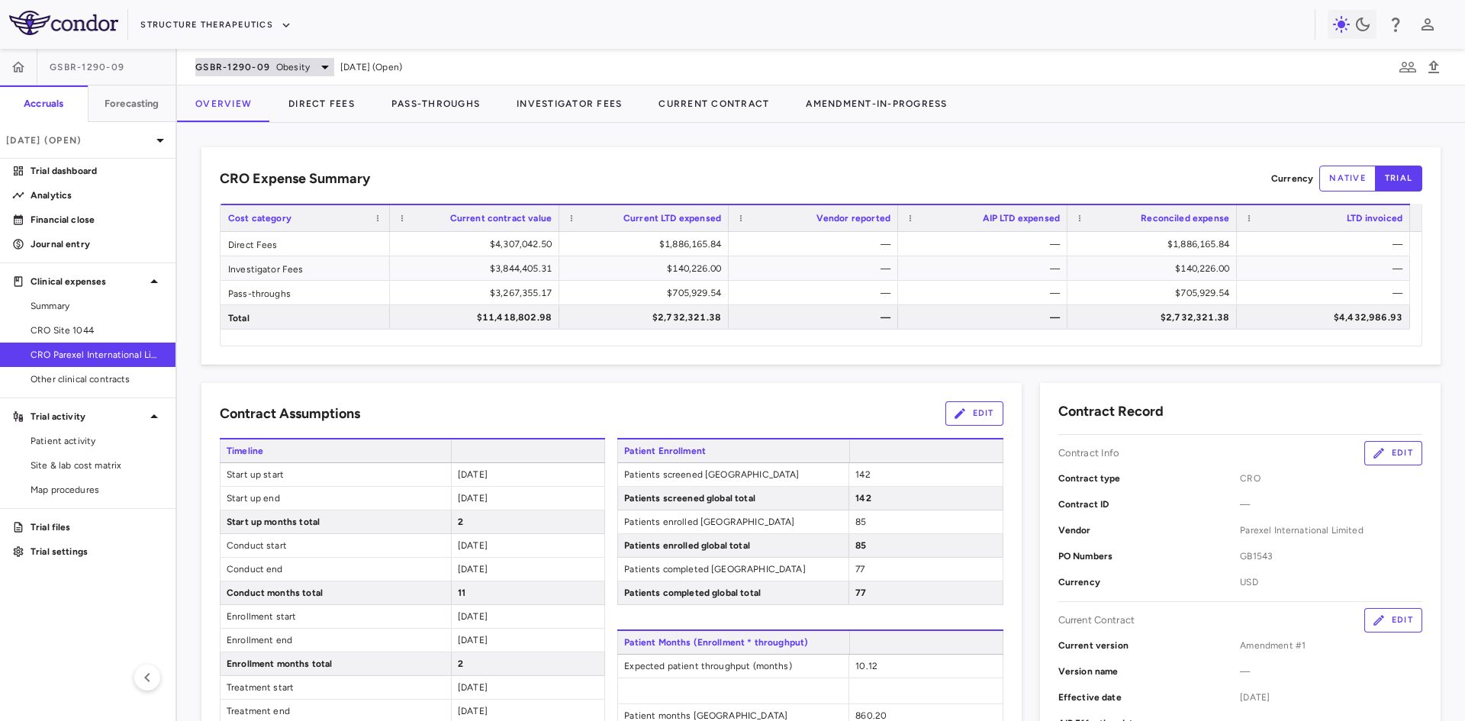
click at [278, 64] on span "Obesity" at bounding box center [293, 67] width 34 height 14
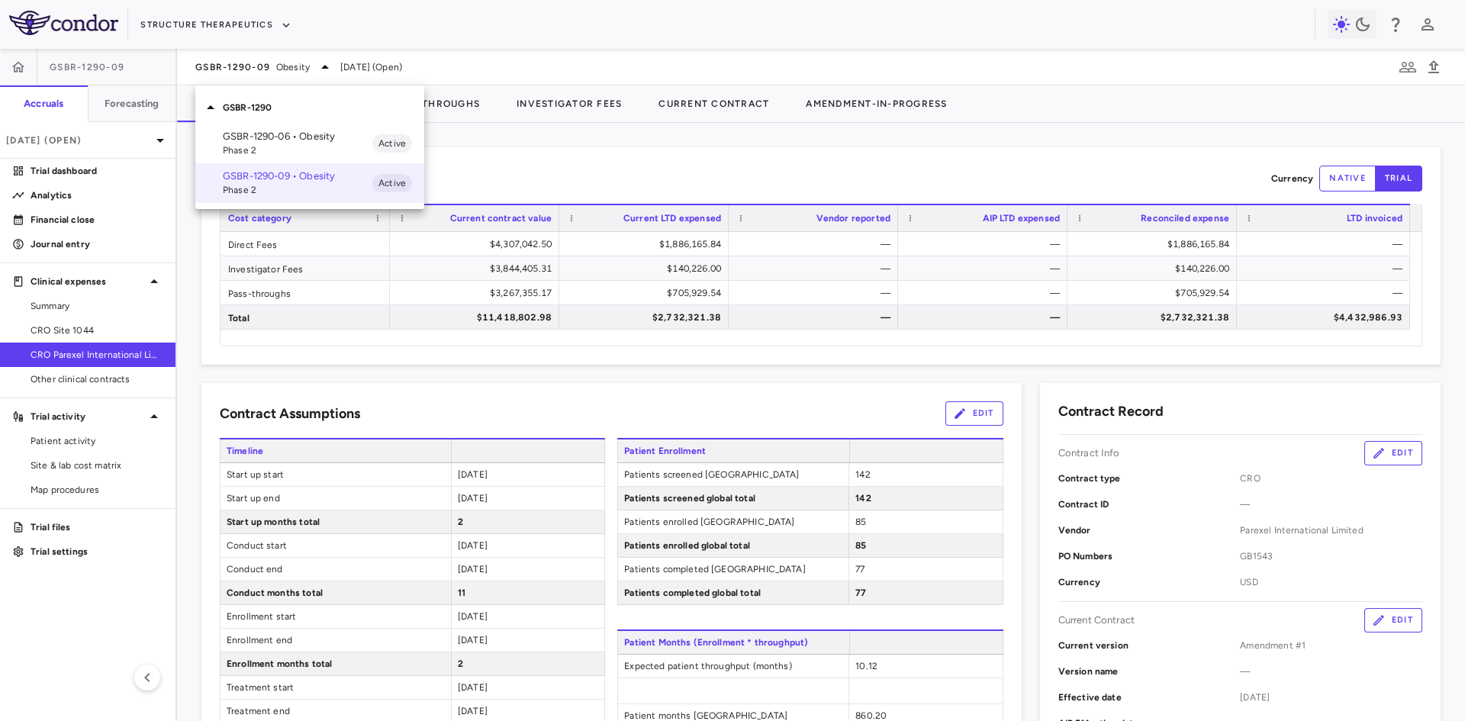
click at [758, 176] on div at bounding box center [732, 360] width 1465 height 721
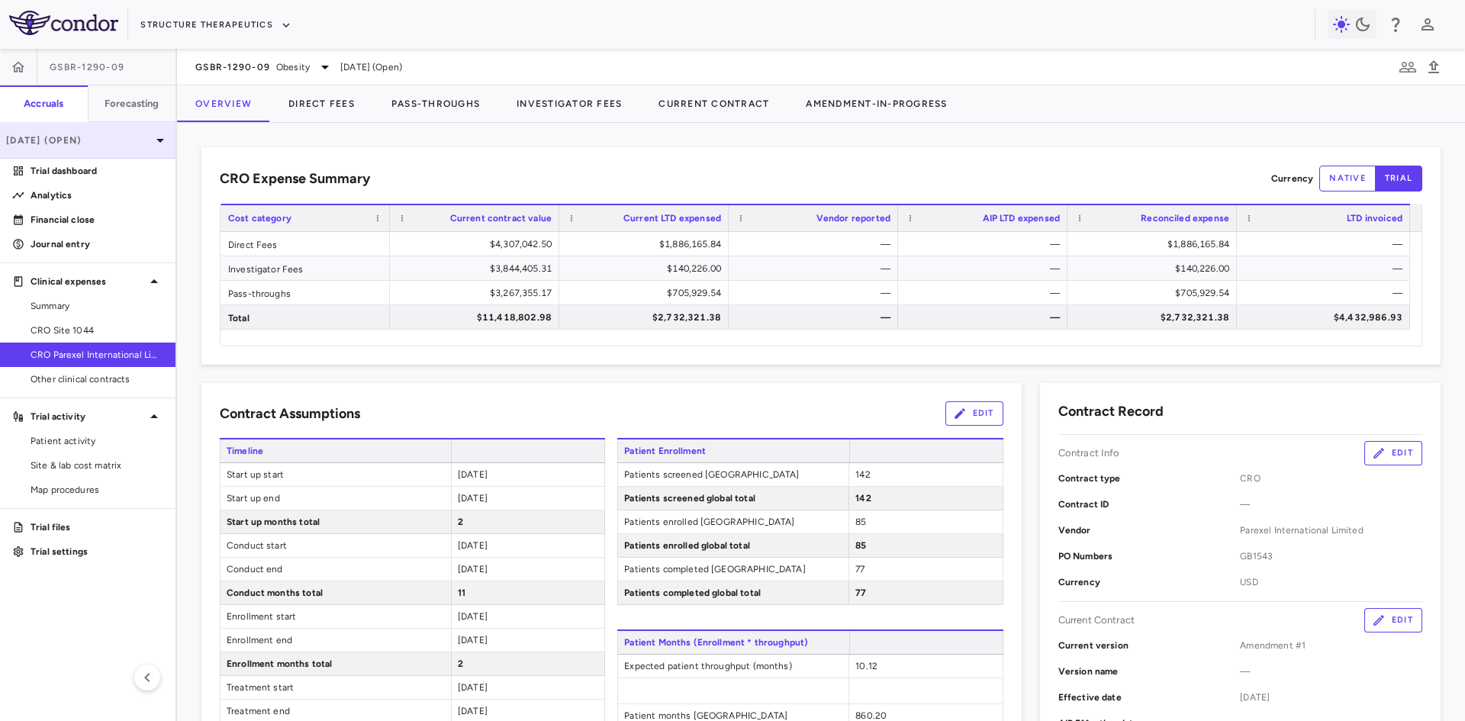
click at [114, 145] on p "Mar 2025 (Open)" at bounding box center [78, 141] width 145 height 14
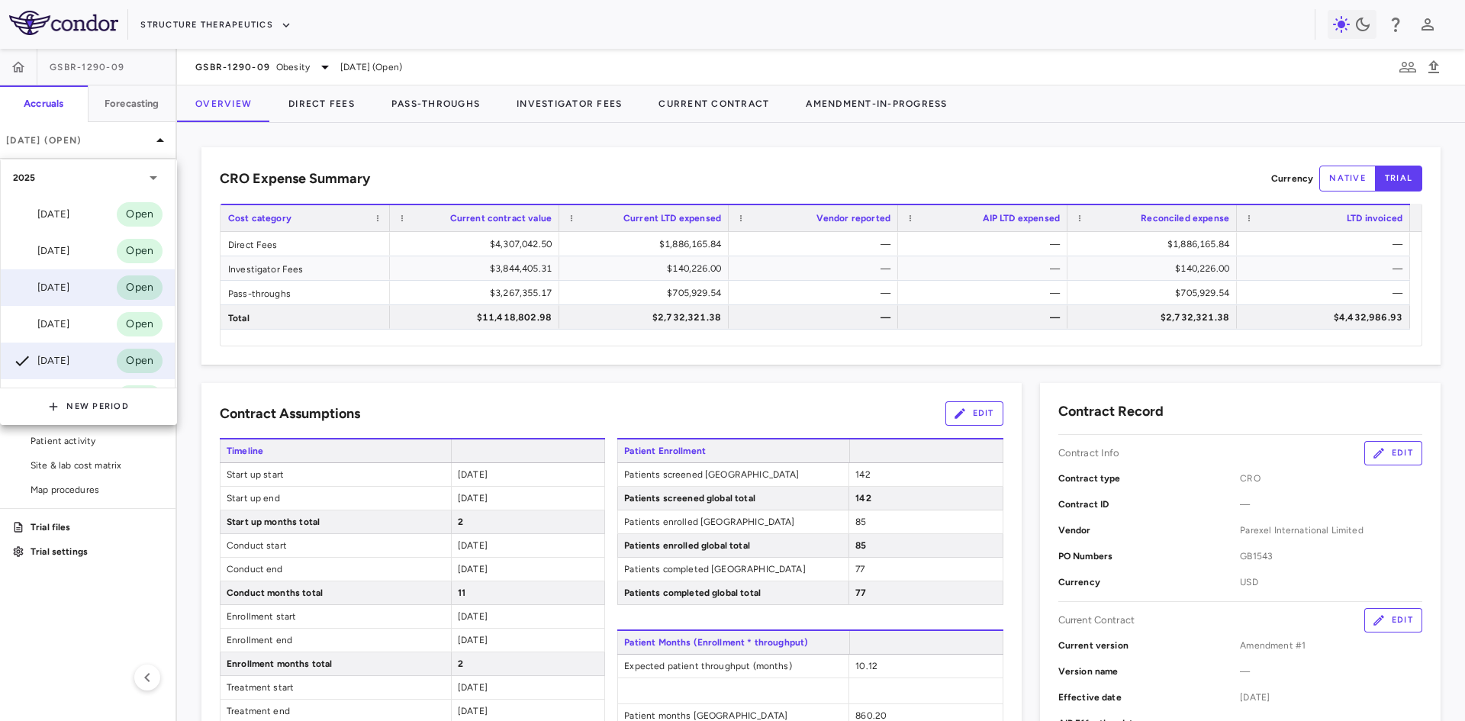
click at [69, 289] on div "[DATE]" at bounding box center [41, 288] width 56 height 18
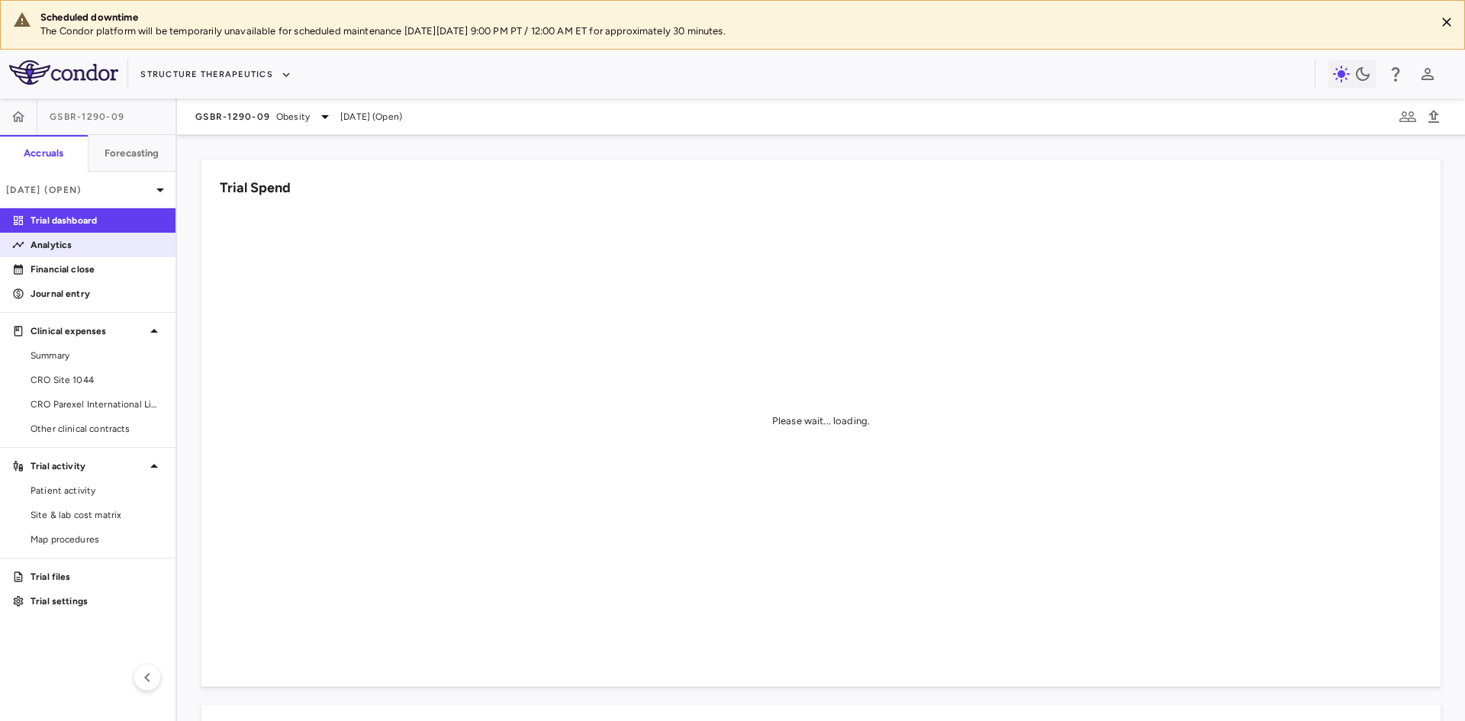
click at [70, 248] on p "Analytics" at bounding box center [97, 245] width 133 height 14
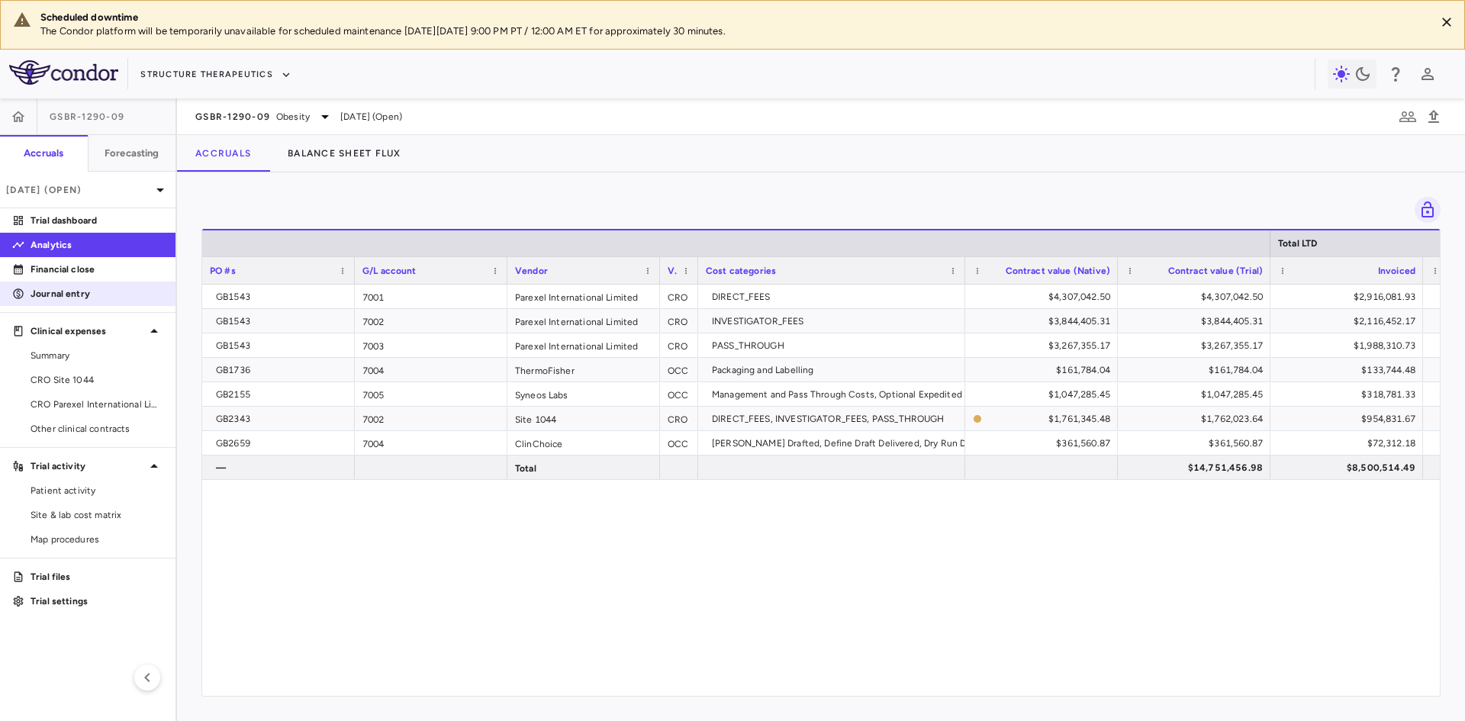
click at [79, 294] on p "Journal entry" at bounding box center [97, 294] width 133 height 14
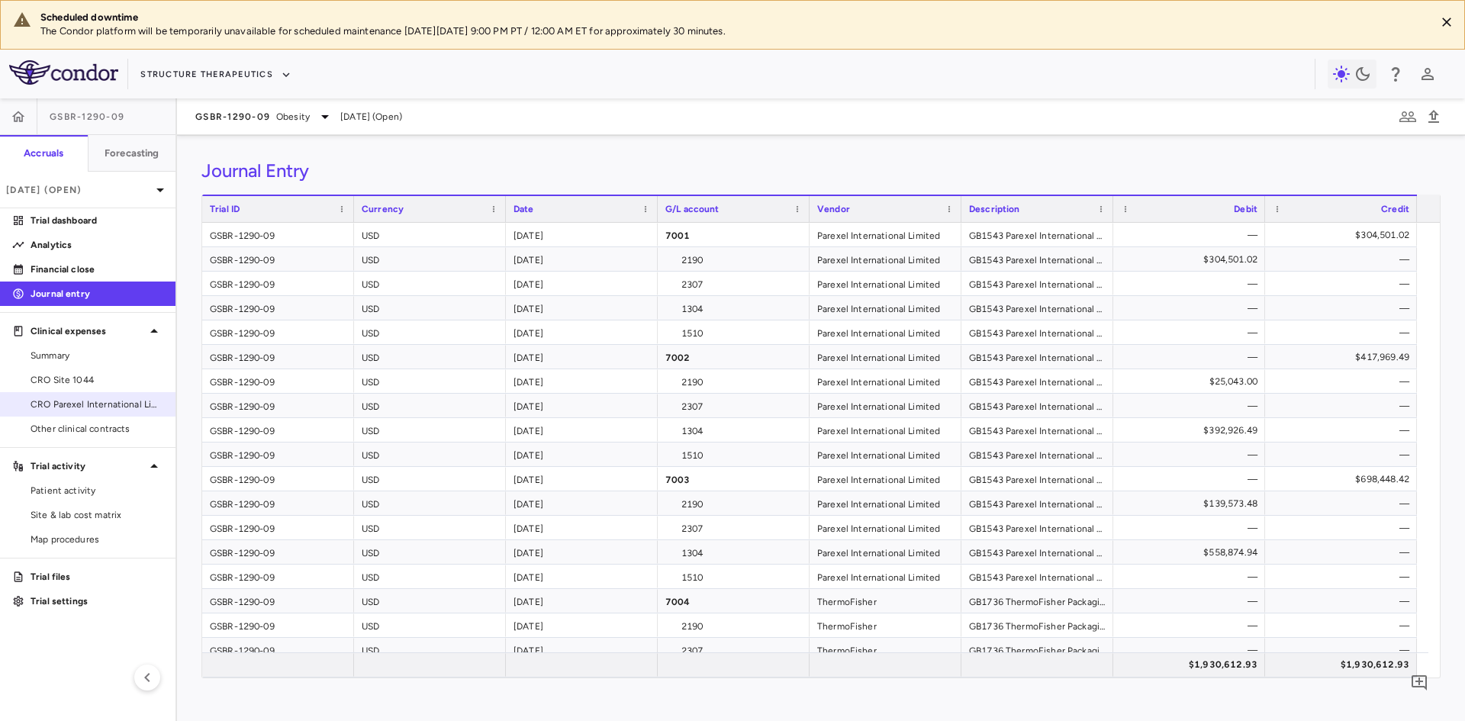
click at [133, 398] on span "CRO Parexel International Limited" at bounding box center [97, 405] width 133 height 14
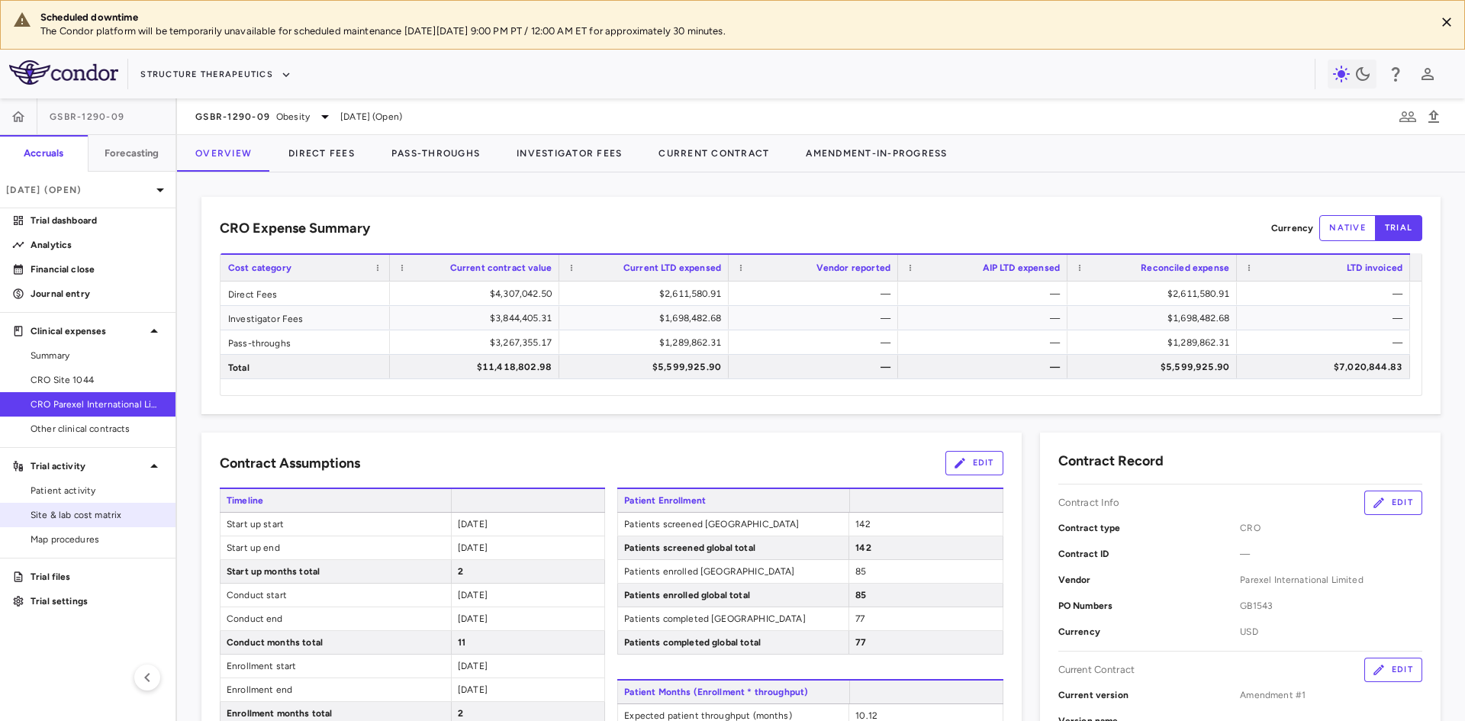
click at [119, 515] on span "Site & lab cost matrix" at bounding box center [97, 515] width 133 height 14
